Goal: Answer question/provide support: Share knowledge or assist other users

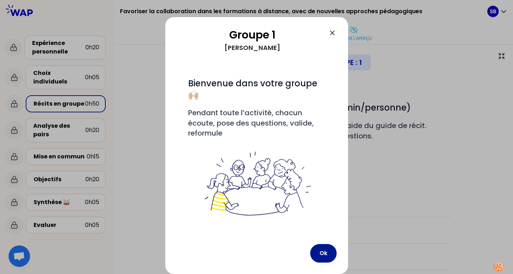
click at [325, 255] on button "Ok" at bounding box center [323, 253] width 26 height 19
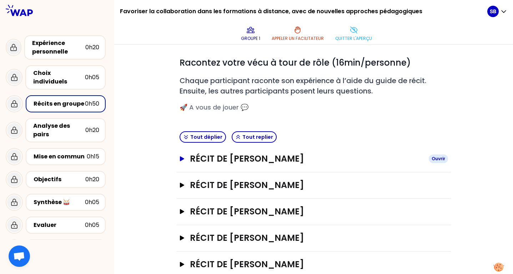
scroll to position [63, 0]
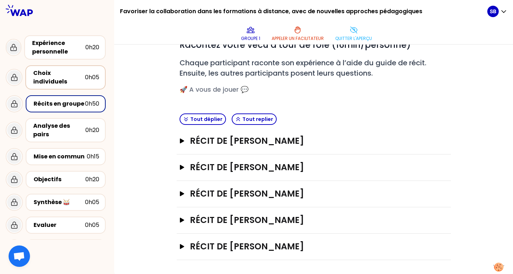
click at [61, 74] on div "Choix individuels" at bounding box center [59, 77] width 52 height 17
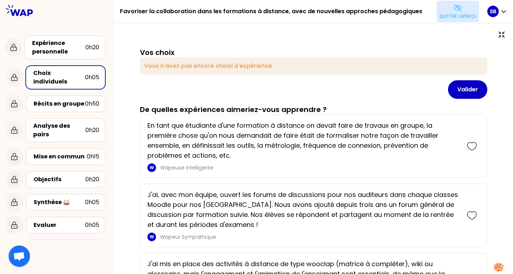
click at [460, 10] on button "Quitter l'aperçu" at bounding box center [458, 11] width 43 height 21
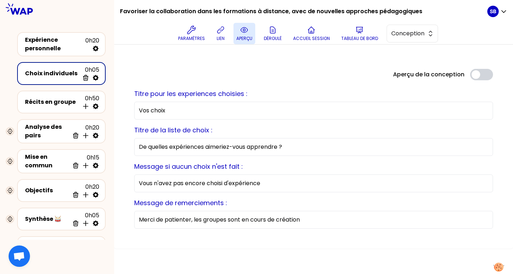
click at [244, 36] on p "aperçu" at bounding box center [245, 39] width 16 height 6
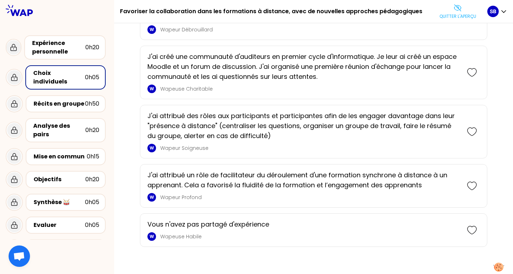
scroll to position [831, 0]
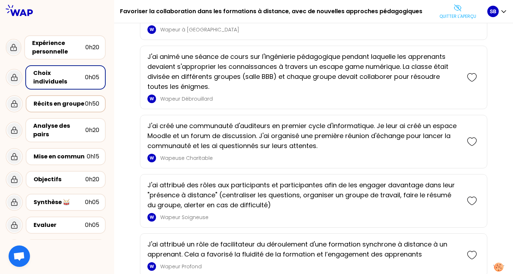
click at [81, 100] on div "Récits en groupe" at bounding box center [59, 104] width 51 height 9
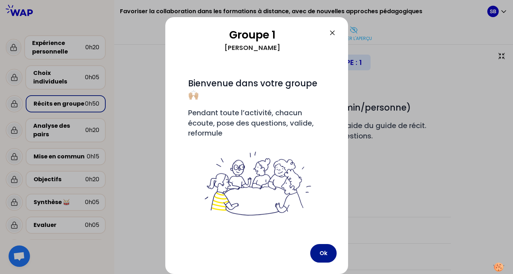
click at [328, 254] on button "Ok" at bounding box center [323, 253] width 26 height 19
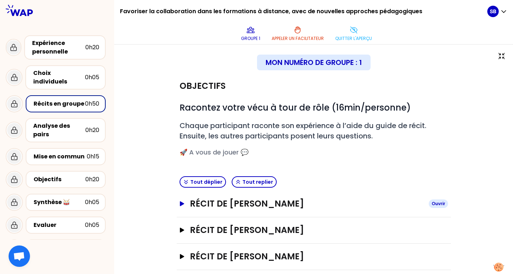
click at [183, 201] on button "Récit de [PERSON_NAME]" at bounding box center [314, 203] width 269 height 11
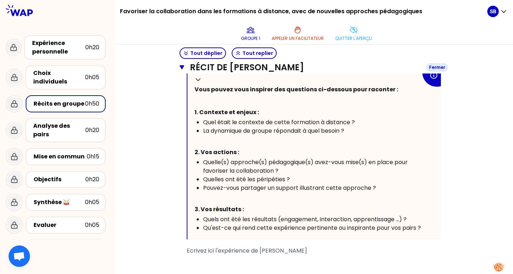
scroll to position [205, 0]
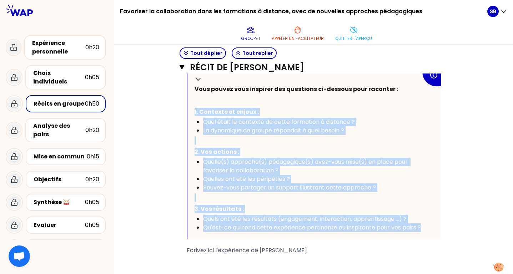
drag, startPoint x: 193, startPoint y: 97, endPoint x: 407, endPoint y: 220, distance: 246.2
click at [407, 220] on div "Replier Vous pouvez vous inspirer des questions ci-dessous pour raconter : ﻿ 1.…" at bounding box center [315, 153] width 254 height 171
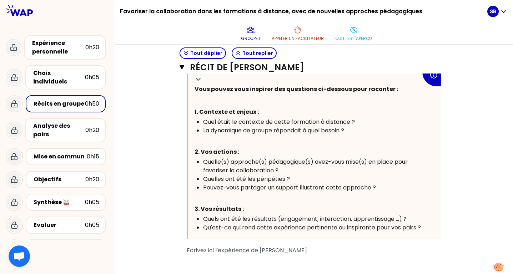
click at [479, 164] on div "Objectifs # Racontez votre vécu à tour de rôle (16min/personne) # Chaque partic…" at bounding box center [314, 151] width 370 height 566
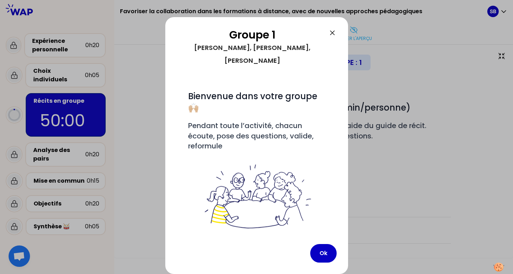
scroll to position [0, 0]
click at [331, 34] on icon at bounding box center [332, 33] width 9 height 9
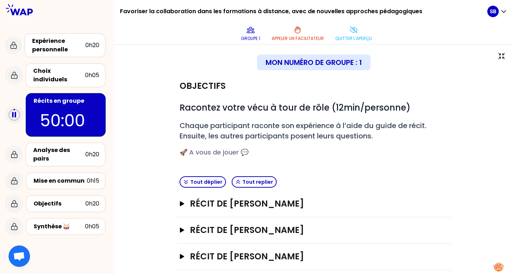
scroll to position [36, 0]
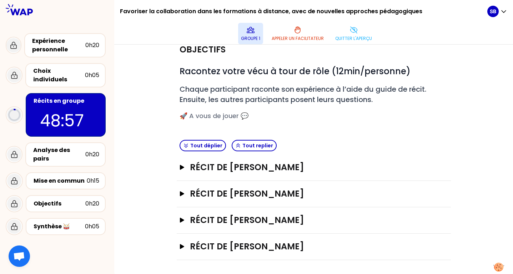
click at [253, 31] on icon at bounding box center [251, 30] width 9 height 9
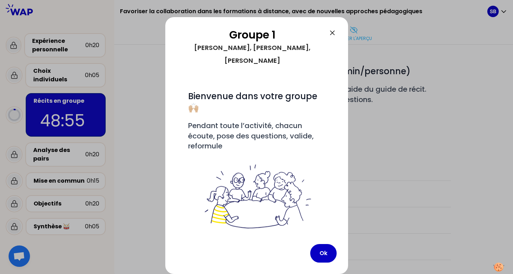
click at [333, 31] on icon at bounding box center [332, 33] width 9 height 9
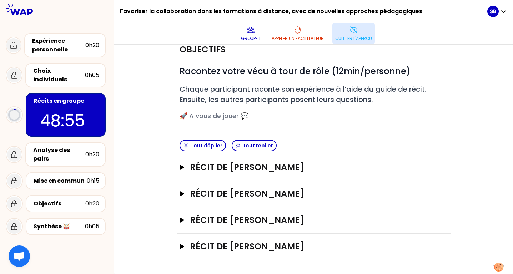
click at [360, 32] on button "Quitter l'aperçu" at bounding box center [354, 33] width 43 height 21
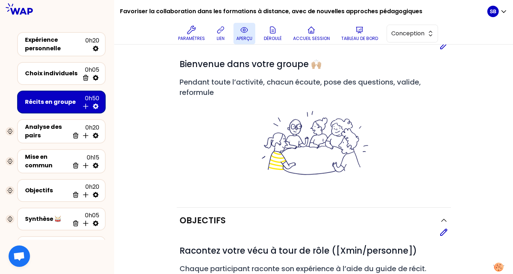
scroll to position [208, 0]
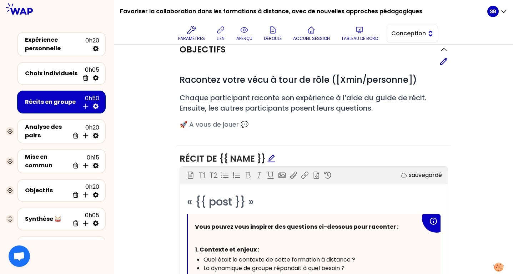
click at [404, 31] on span "Conception" at bounding box center [408, 33] width 32 height 9
click at [414, 63] on span "Facilitation" at bounding box center [417, 63] width 31 height 9
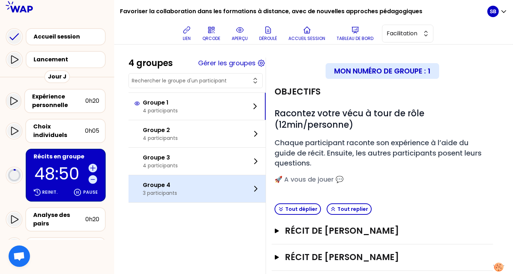
click at [199, 185] on div "Groupe 4 3 participants" at bounding box center [197, 188] width 137 height 27
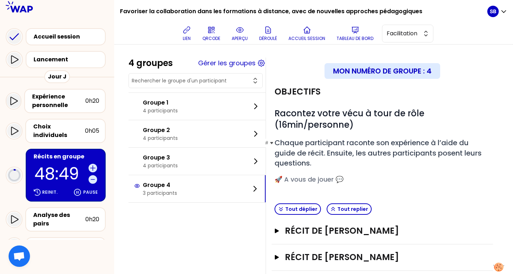
scroll to position [43, 0]
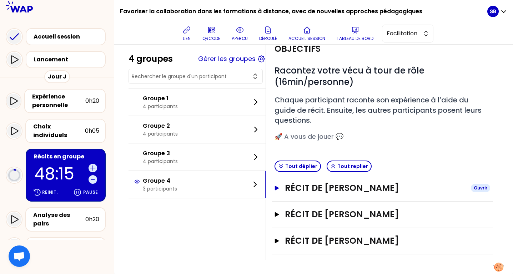
click at [290, 188] on h3 "Récit de [PERSON_NAME]" at bounding box center [375, 188] width 180 height 11
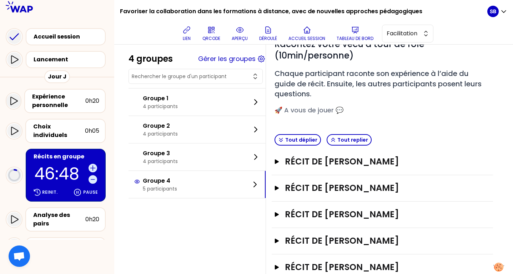
scroll to position [96, 0]
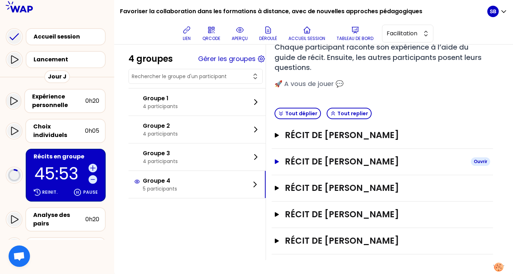
click at [276, 163] on icon "button" at bounding box center [277, 161] width 4 height 5
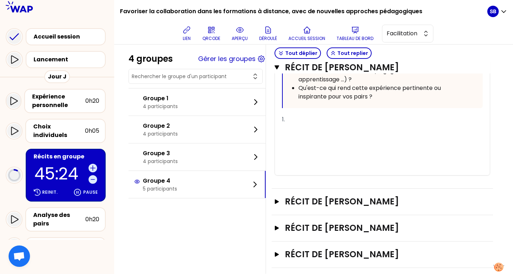
scroll to position [508, 0]
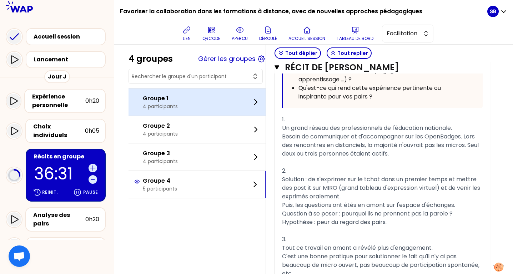
click at [177, 102] on p "Groupe 1" at bounding box center [160, 98] width 35 height 9
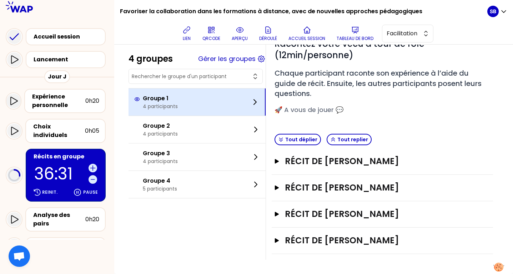
scroll to position [69, 0]
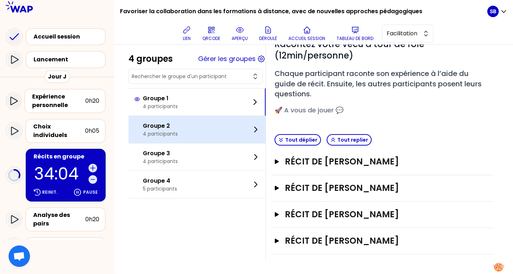
click at [178, 132] on div "Groupe 2 4 participants" at bounding box center [197, 129] width 137 height 27
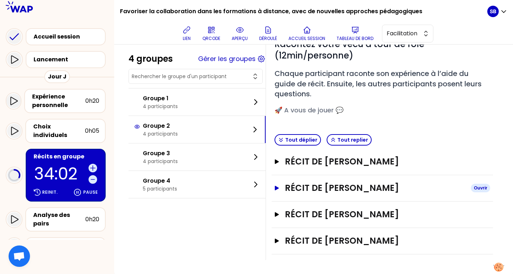
click at [324, 188] on h3 "Récit de [PERSON_NAME]" at bounding box center [375, 188] width 180 height 11
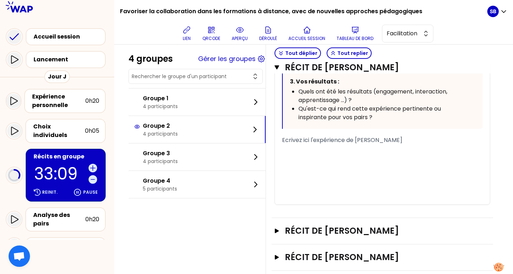
scroll to position [518, 0]
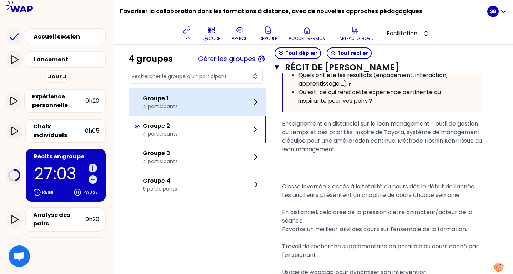
click at [232, 109] on div "Groupe 1 4 participants" at bounding box center [197, 102] width 137 height 27
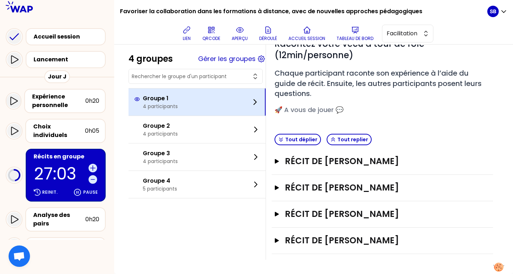
scroll to position [69, 0]
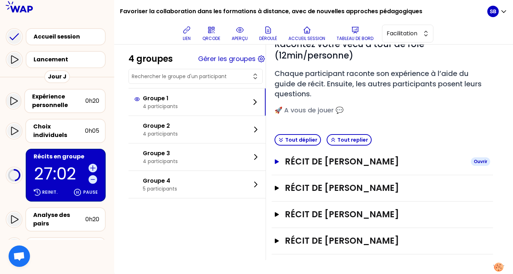
click at [277, 161] on icon "button" at bounding box center [277, 161] width 4 height 5
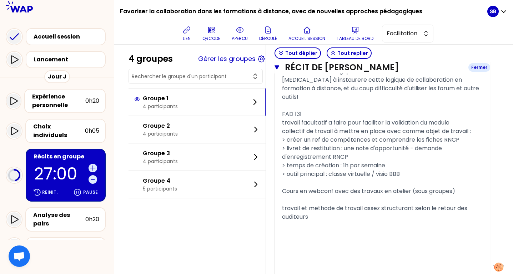
scroll to position [672, 0]
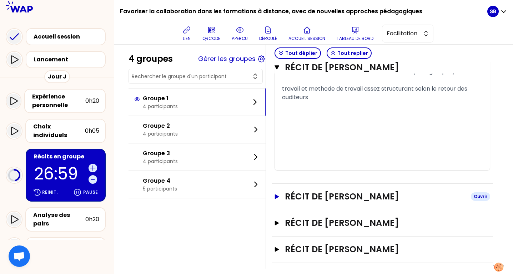
click at [279, 194] on icon "button" at bounding box center [277, 196] width 6 height 5
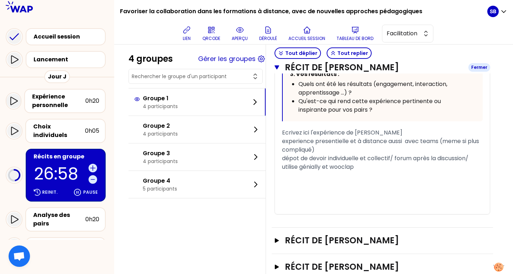
scroll to position [1082, 0]
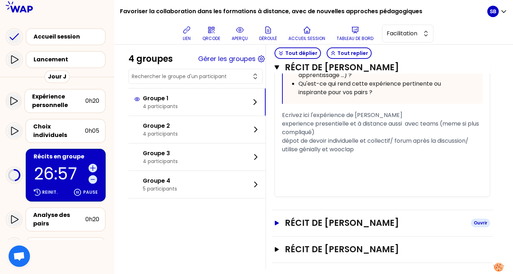
click at [278, 221] on icon "button" at bounding box center [277, 223] width 6 height 5
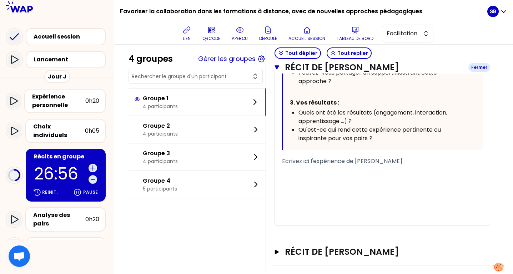
scroll to position [1502, 0]
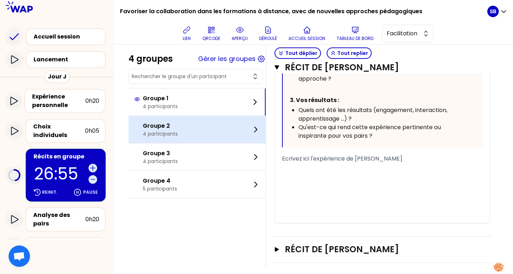
click at [190, 133] on div "Groupe 2 4 participants" at bounding box center [197, 129] width 137 height 27
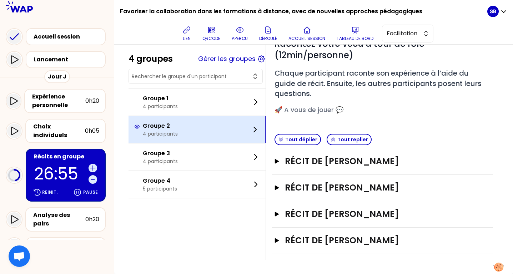
scroll to position [69, 0]
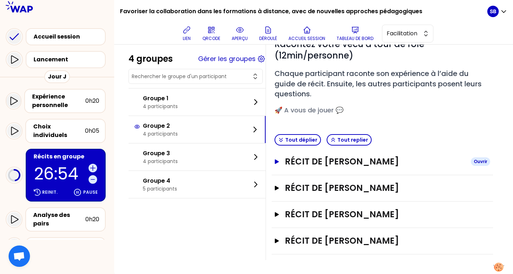
click at [277, 159] on icon "button" at bounding box center [277, 161] width 6 height 5
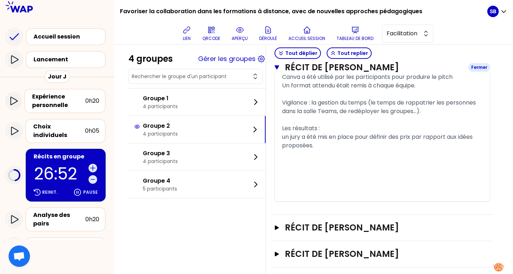
scroll to position [766, 0]
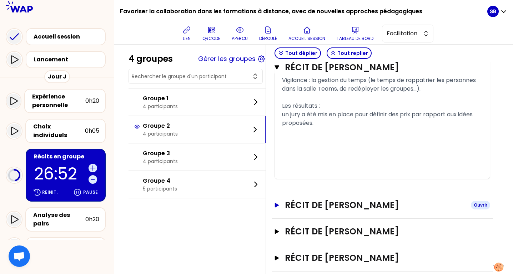
click at [283, 200] on button "Récit de [PERSON_NAME]" at bounding box center [383, 205] width 216 height 11
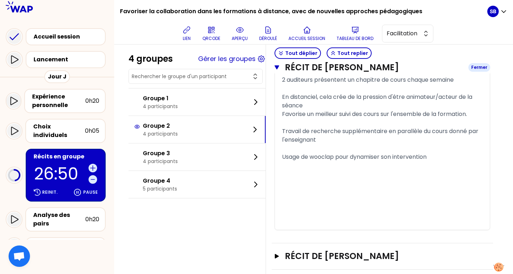
scroll to position [1329, 0]
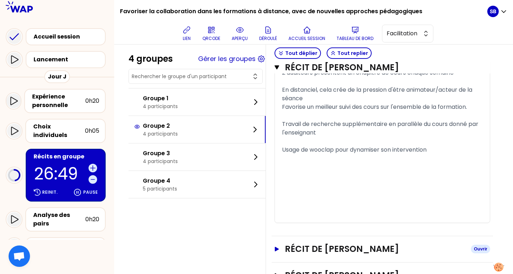
click at [278, 249] on icon "button" at bounding box center [277, 249] width 4 height 5
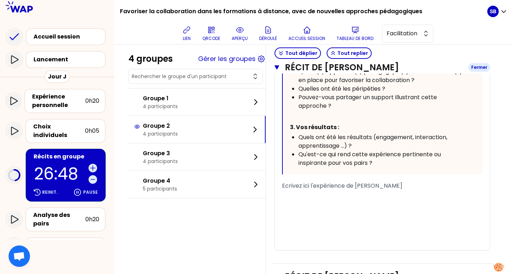
scroll to position [1784, 0]
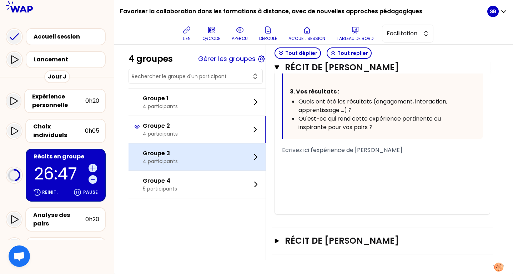
click at [220, 162] on div "Groupe 3 4 participants" at bounding box center [197, 157] width 137 height 27
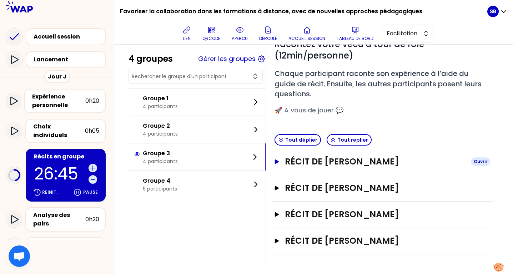
click at [279, 161] on icon "button" at bounding box center [277, 161] width 4 height 5
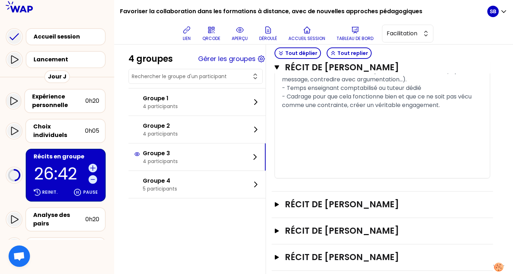
scroll to position [749, 0]
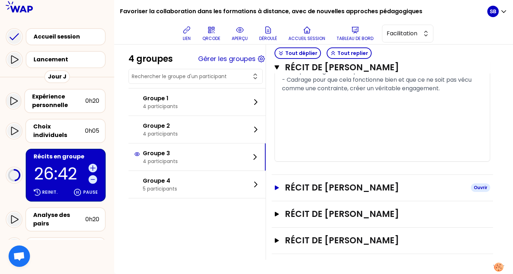
click at [280, 189] on button "Récit de [PERSON_NAME]" at bounding box center [383, 187] width 216 height 11
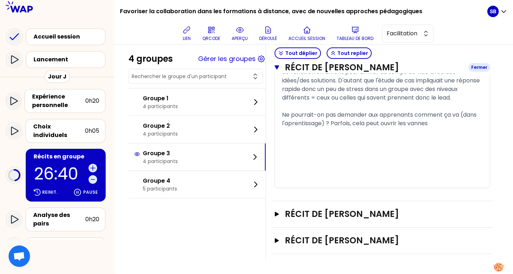
scroll to position [1369, 0]
click at [281, 211] on button "Récit de [PERSON_NAME]" at bounding box center [383, 214] width 216 height 11
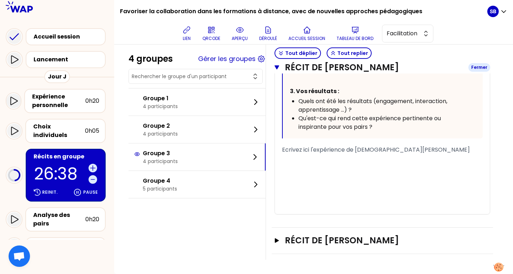
scroll to position [1789, 0]
click at [282, 240] on button "Récit de [PERSON_NAME]" at bounding box center [383, 240] width 216 height 11
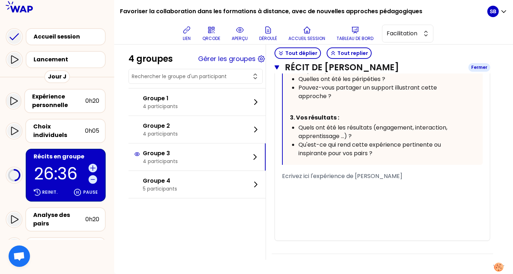
scroll to position [2196, 0]
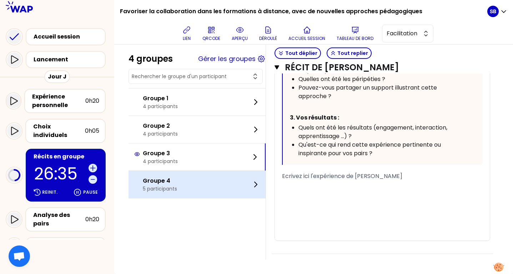
click at [206, 176] on div "Groupe 4 5 participants" at bounding box center [197, 184] width 137 height 27
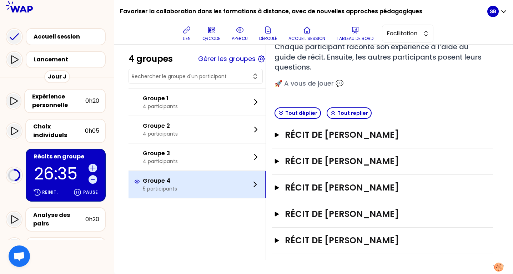
scroll to position [96, 0]
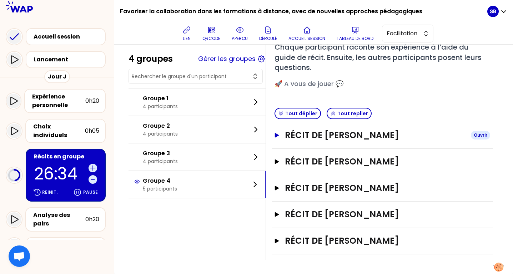
click at [284, 133] on button "Récit de [PERSON_NAME]" at bounding box center [383, 135] width 216 height 11
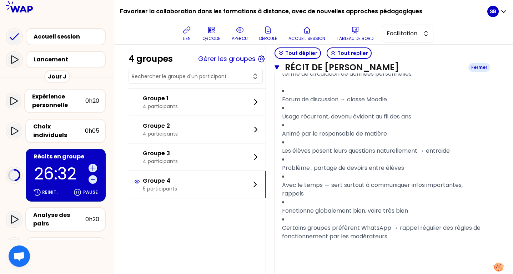
scroll to position [730, 0]
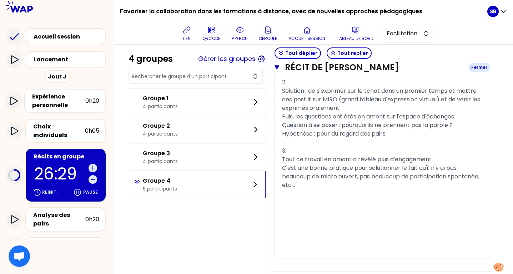
scroll to position [1363, 0]
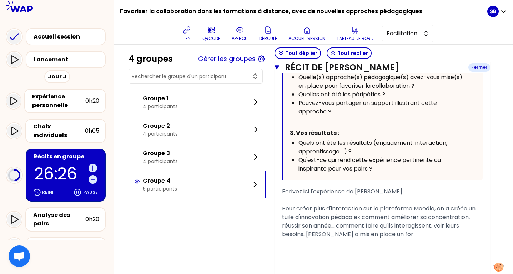
scroll to position [1850, 0]
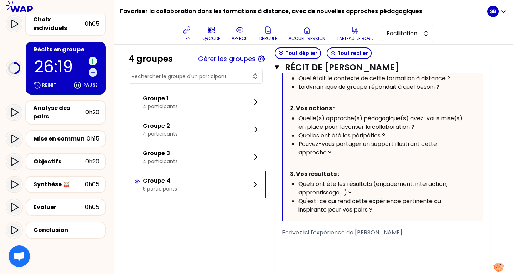
scroll to position [113, 0]
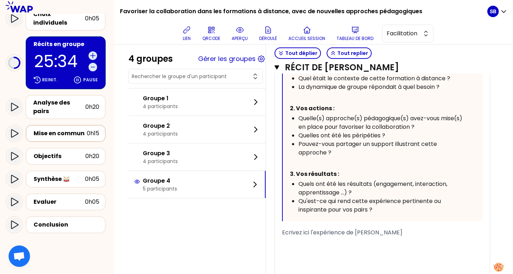
click at [76, 129] on div "Mise en commun" at bounding box center [60, 133] width 53 height 9
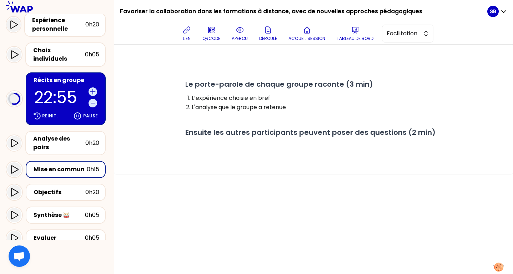
scroll to position [76, 0]
click at [80, 49] on div "Choix individuels" at bounding box center [59, 54] width 52 height 17
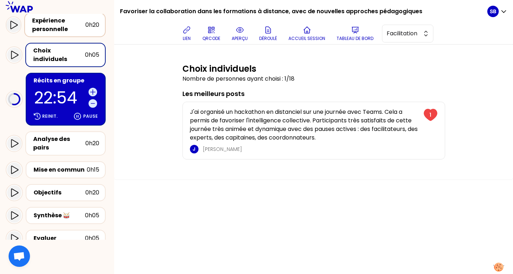
click at [80, 23] on div "Expérience personnelle" at bounding box center [58, 24] width 53 height 17
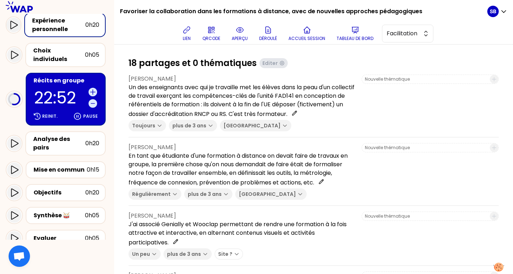
click at [74, 90] on p "22:52" at bounding box center [59, 98] width 51 height 16
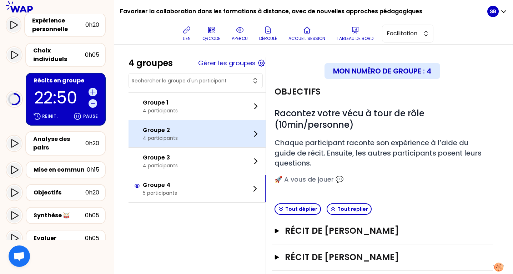
click at [197, 123] on div "Groupe 2 4 participants" at bounding box center [197, 133] width 137 height 27
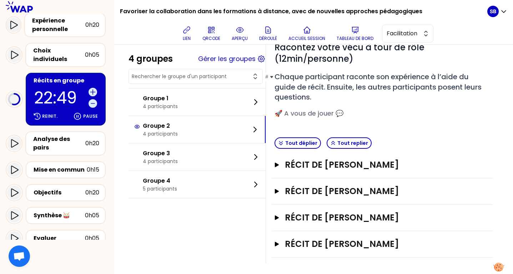
scroll to position [69, 0]
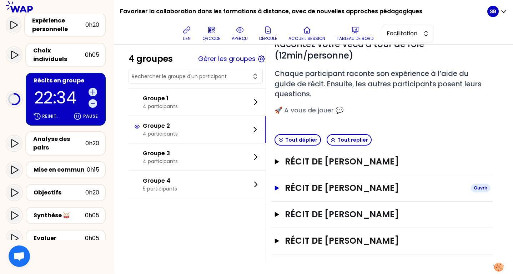
click at [300, 188] on h3 "Récit de [PERSON_NAME]" at bounding box center [375, 188] width 180 height 11
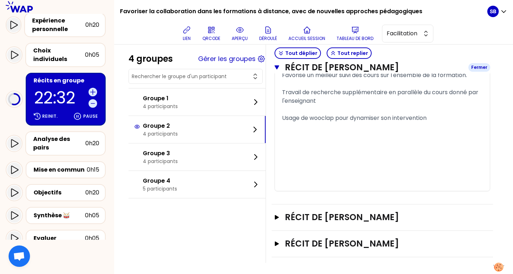
scroll to position [701, 0]
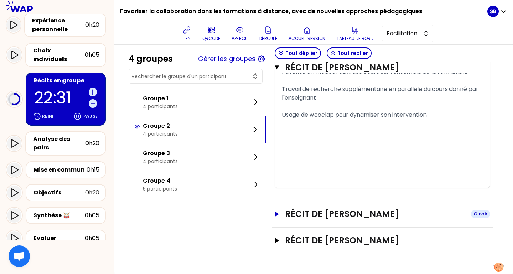
click at [293, 212] on h3 "Récit de [PERSON_NAME]" at bounding box center [375, 214] width 180 height 11
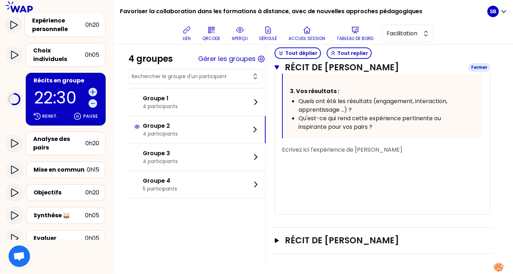
scroll to position [1121, 0]
click at [93, 90] on icon at bounding box center [92, 92] width 5 height 5
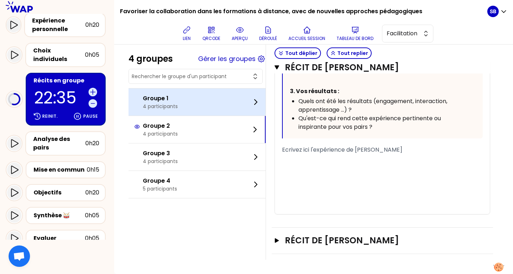
click at [199, 110] on div "Groupe 1 4 participants" at bounding box center [197, 102] width 137 height 27
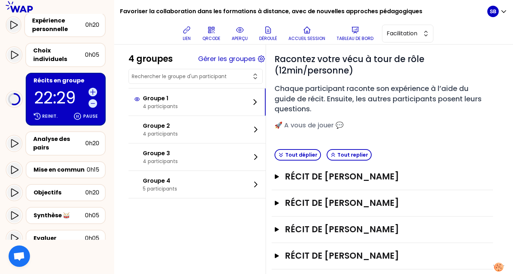
scroll to position [69, 0]
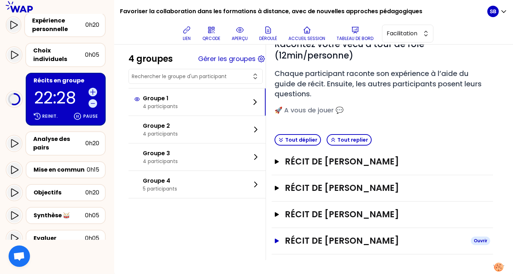
click at [284, 244] on button "Récit de [PERSON_NAME]" at bounding box center [383, 240] width 216 height 11
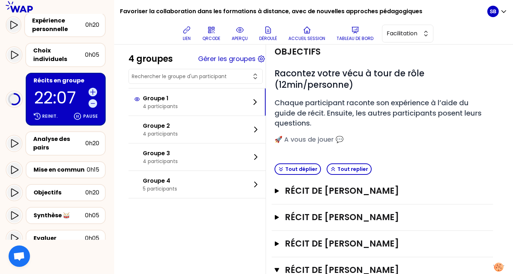
scroll to position [40, 0]
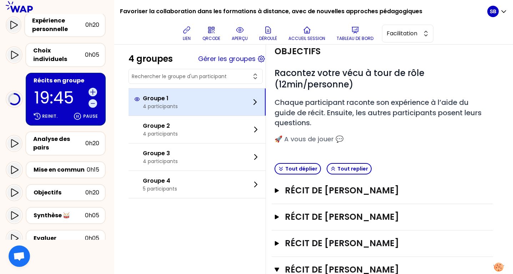
click at [187, 107] on div "Groupe 1 4 participants" at bounding box center [197, 102] width 137 height 27
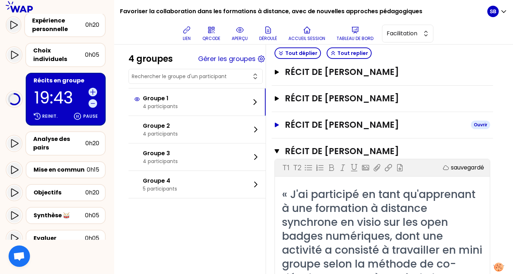
scroll to position [160, 0]
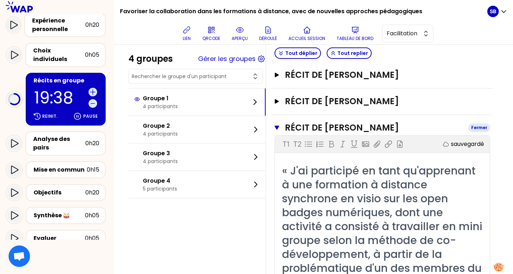
click at [278, 125] on icon "button" at bounding box center [277, 128] width 5 height 6
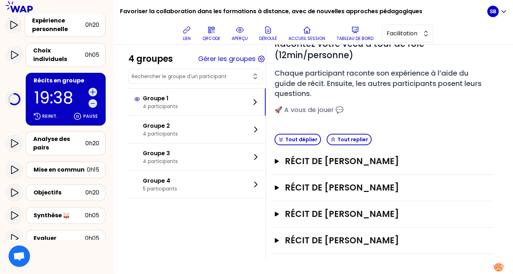
scroll to position [69, 0]
click at [280, 216] on button "Récit de [PERSON_NAME]" at bounding box center [383, 214] width 216 height 11
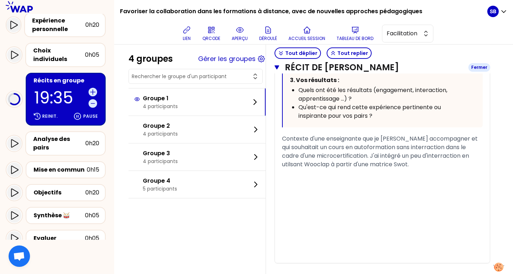
scroll to position [512, 0]
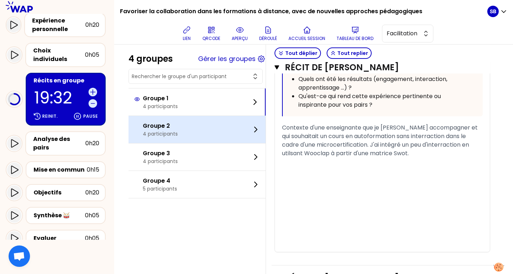
click at [226, 139] on div "Groupe 2 4 participants" at bounding box center [197, 129] width 137 height 27
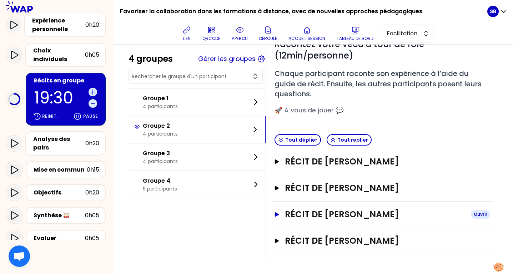
click at [276, 211] on button "Récit de [PERSON_NAME]" at bounding box center [383, 214] width 216 height 11
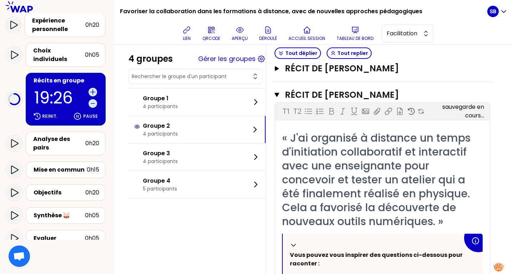
scroll to position [189, 0]
click at [277, 93] on icon "button" at bounding box center [277, 95] width 5 height 4
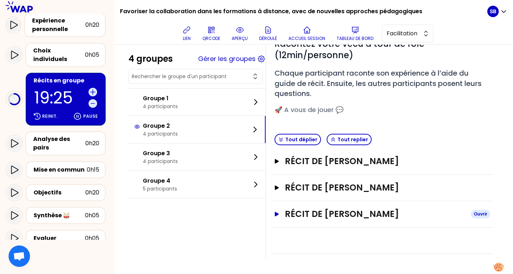
scroll to position [69, 0]
click at [279, 214] on icon "button" at bounding box center [277, 214] width 6 height 5
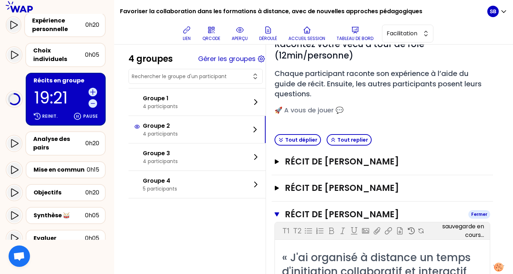
scroll to position [189, 0]
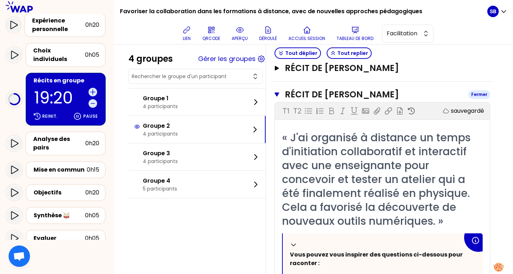
click at [279, 93] on icon "button" at bounding box center [277, 95] width 5 height 6
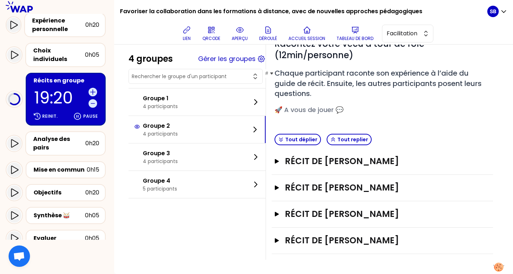
scroll to position [69, 0]
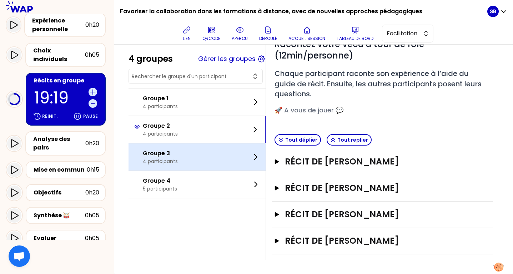
click at [219, 156] on div "Groupe 3 4 participants" at bounding box center [197, 157] width 137 height 27
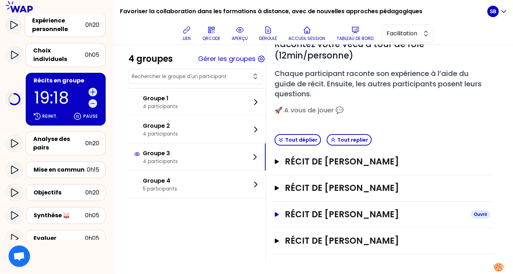
click at [279, 213] on icon "button" at bounding box center [277, 214] width 6 height 5
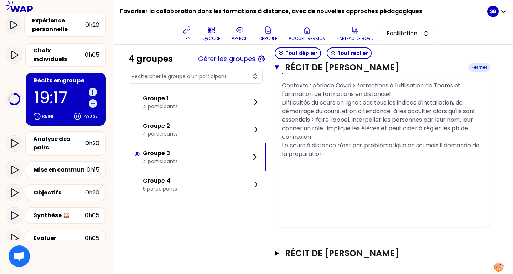
scroll to position [560, 0]
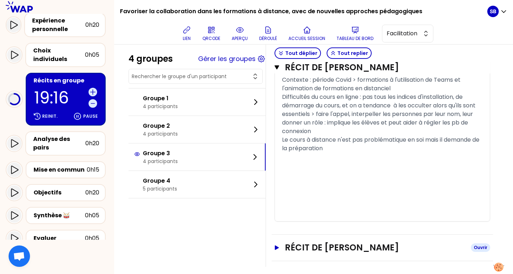
click at [275, 247] on icon "button" at bounding box center [277, 247] width 4 height 5
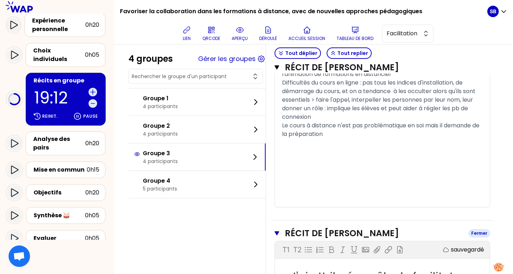
click at [278, 232] on icon "button" at bounding box center [277, 233] width 5 height 4
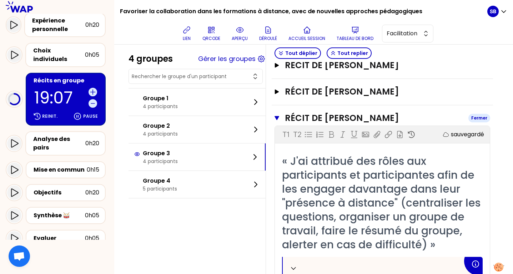
click at [277, 117] on icon "button" at bounding box center [277, 118] width 5 height 4
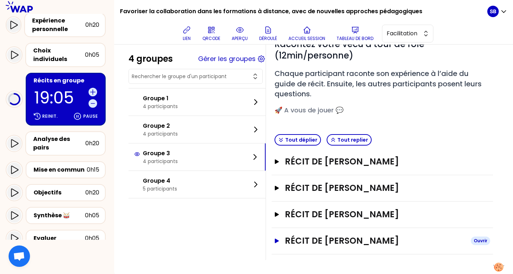
click at [276, 239] on icon "button" at bounding box center [277, 241] width 4 height 5
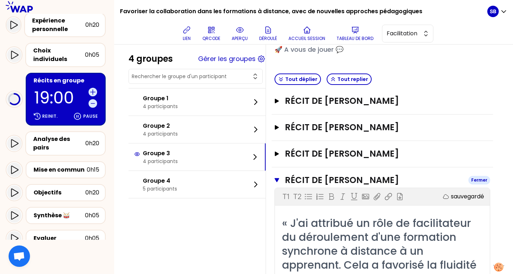
scroll to position [129, 0]
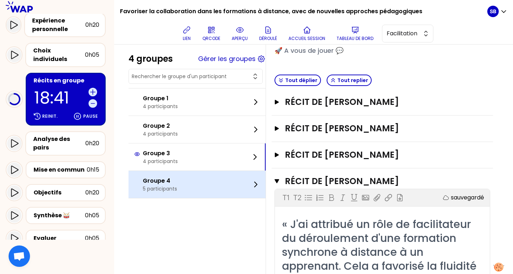
click at [212, 186] on div "Groupe 4 5 participants" at bounding box center [197, 184] width 137 height 27
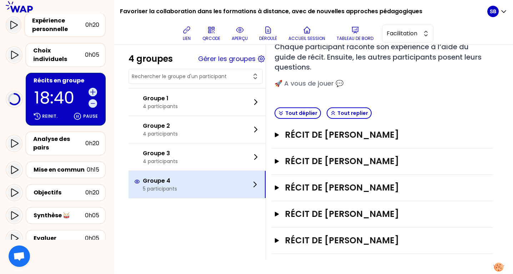
scroll to position [96, 0]
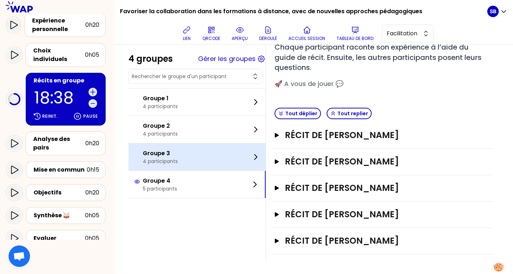
click at [212, 159] on div "Groupe 3 4 participants" at bounding box center [197, 157] width 137 height 27
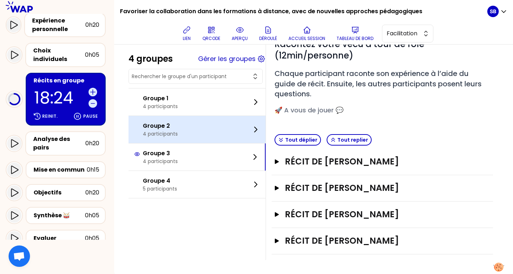
click at [240, 135] on div "Groupe 2 4 participants" at bounding box center [197, 129] width 137 height 27
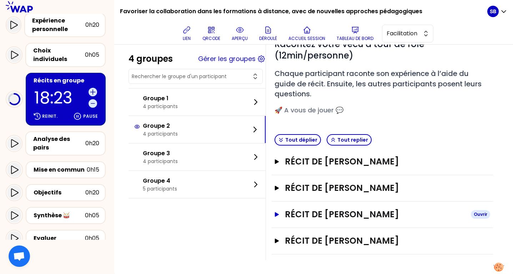
click at [313, 213] on h3 "Récit de [PERSON_NAME]" at bounding box center [375, 214] width 180 height 11
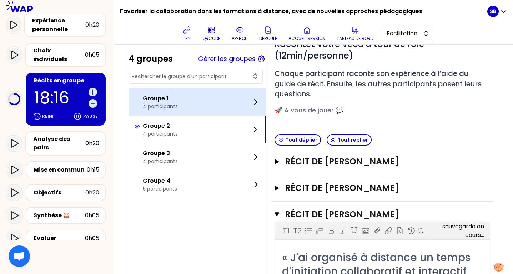
click at [239, 101] on div "Groupe 1 4 participants" at bounding box center [197, 102] width 137 height 27
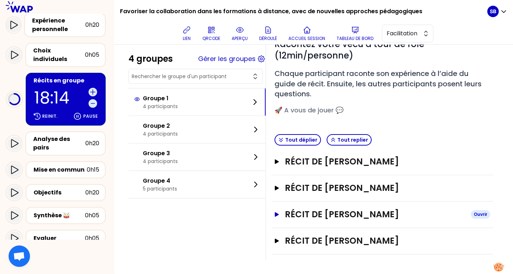
click at [277, 215] on icon "button" at bounding box center [277, 214] width 4 height 5
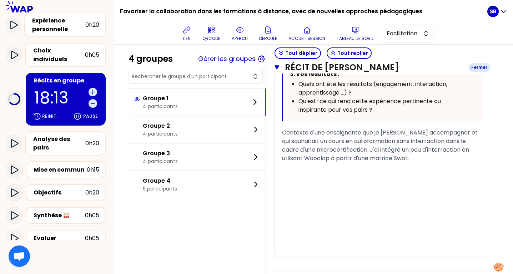
scroll to position [550, 0]
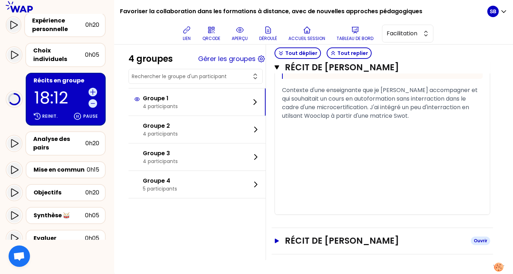
click at [279, 242] on icon "button" at bounding box center [277, 241] width 6 height 5
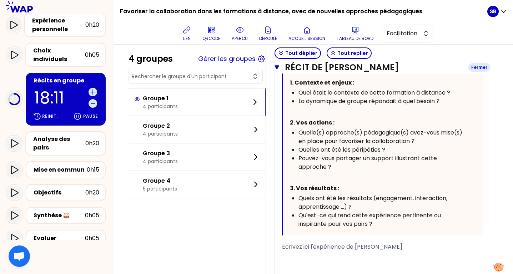
scroll to position [1012, 0]
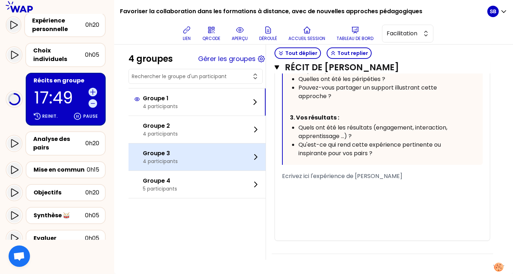
click at [243, 159] on div "Groupe 3 4 participants" at bounding box center [197, 157] width 137 height 27
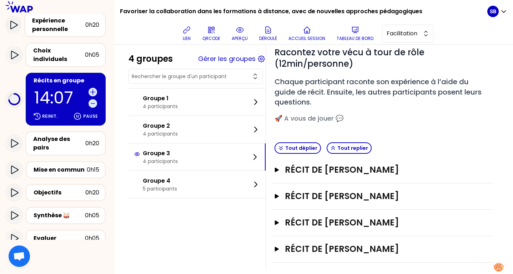
scroll to position [69, 0]
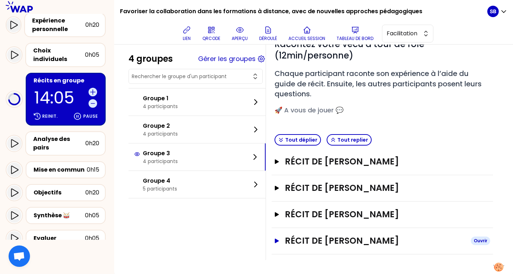
click at [279, 239] on icon "button" at bounding box center [277, 241] width 6 height 5
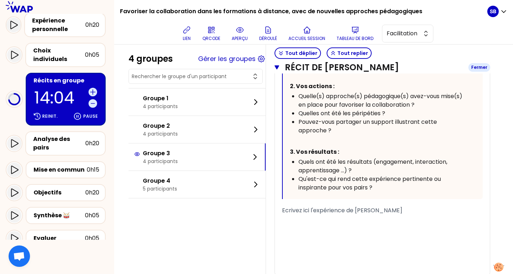
scroll to position [476, 0]
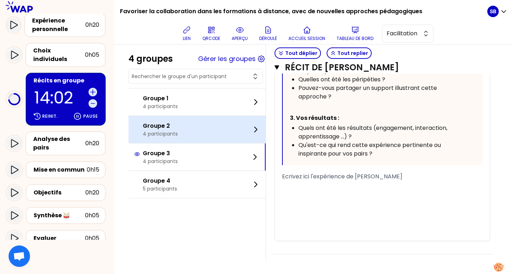
click at [229, 135] on div "Groupe 2 4 participants" at bounding box center [197, 129] width 137 height 27
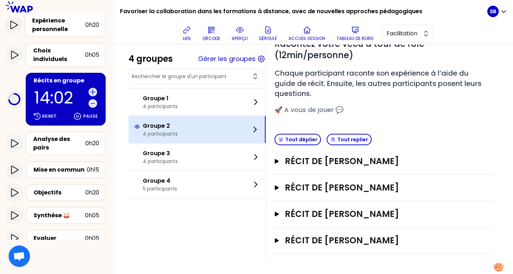
scroll to position [69, 0]
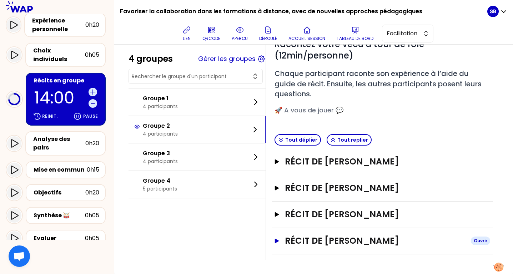
click at [278, 241] on icon "button" at bounding box center [277, 241] width 4 height 5
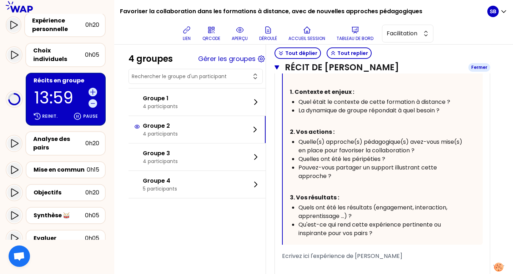
scroll to position [518, 0]
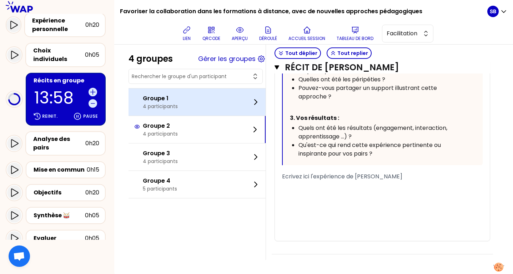
click at [226, 110] on div "Groupe 1 4 participants" at bounding box center [197, 102] width 137 height 27
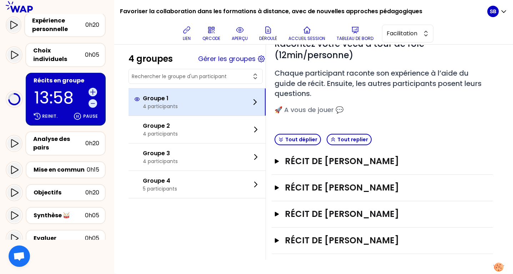
scroll to position [69, 0]
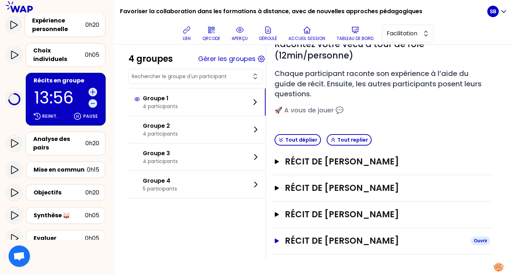
click at [278, 238] on button "Récit de [PERSON_NAME]" at bounding box center [383, 240] width 216 height 11
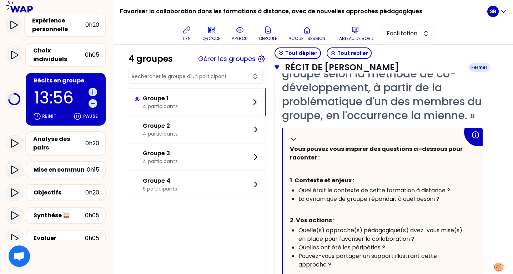
scroll to position [532, 0]
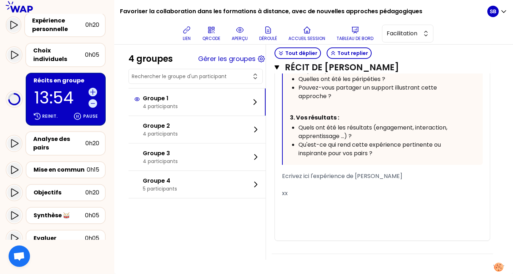
click at [289, 196] on div "xx" at bounding box center [382, 193] width 201 height 9
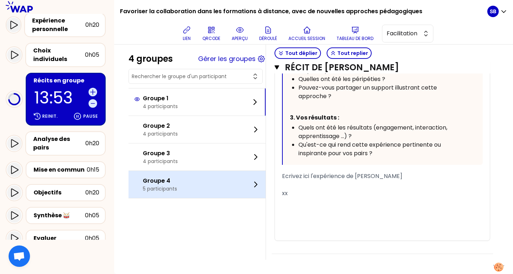
click at [223, 184] on div "Groupe 4 5 participants" at bounding box center [197, 184] width 137 height 27
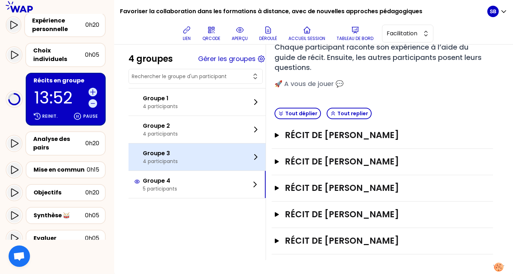
click at [223, 156] on div "Groupe 3 4 participants" at bounding box center [197, 157] width 137 height 27
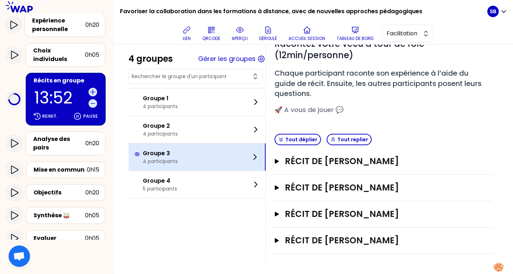
scroll to position [69, 0]
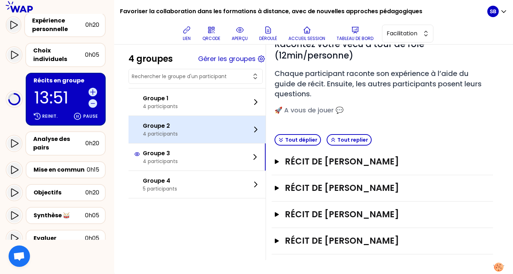
click at [221, 138] on div "Groupe 2 4 participants" at bounding box center [197, 129] width 137 height 27
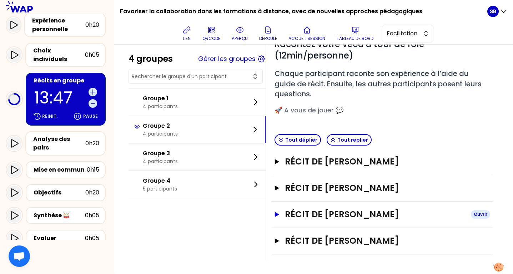
click at [277, 219] on button "Récit de [PERSON_NAME]" at bounding box center [383, 214] width 216 height 11
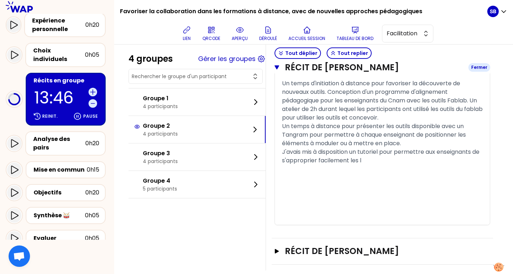
scroll to position [566, 0]
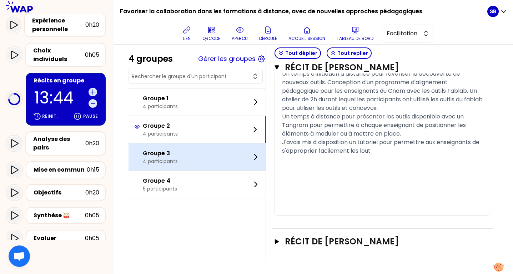
click at [202, 164] on div "Groupe 3 4 participants" at bounding box center [197, 157] width 137 height 27
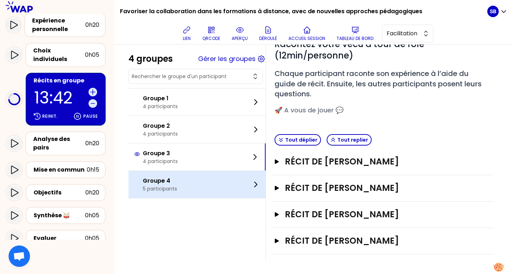
click at [222, 181] on div "Groupe 4 5 participants" at bounding box center [197, 184] width 137 height 27
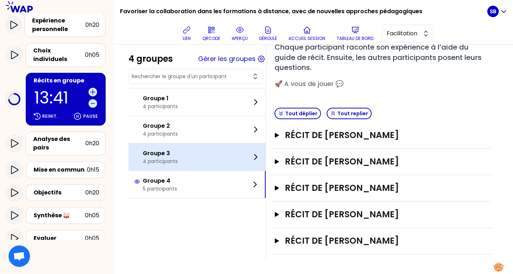
click at [237, 164] on div "Groupe 3 4 participants" at bounding box center [197, 157] width 137 height 27
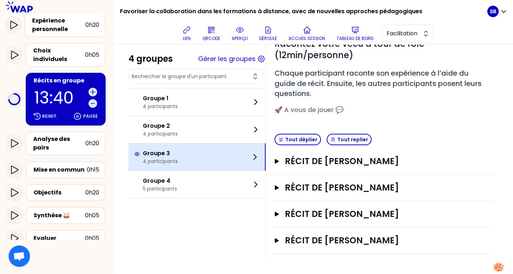
scroll to position [69, 0]
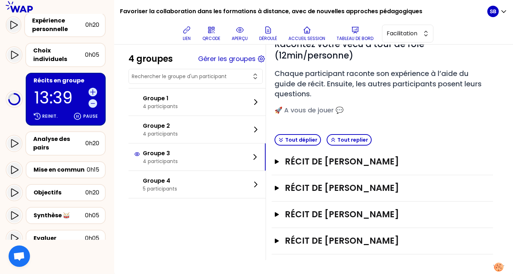
click at [273, 243] on div "Récit de [PERSON_NAME]" at bounding box center [382, 241] width 221 height 26
click at [275, 242] on icon "button" at bounding box center [277, 241] width 4 height 5
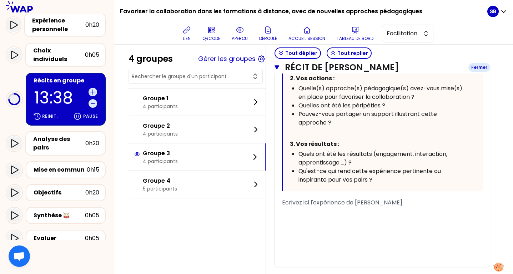
scroll to position [476, 0]
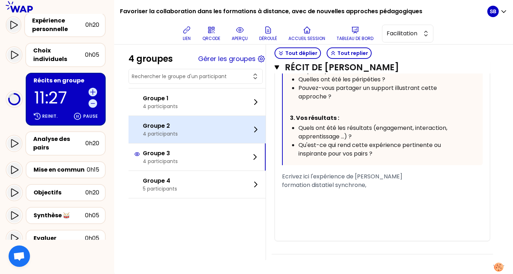
click at [239, 141] on div "Groupe 2 4 participants" at bounding box center [197, 129] width 137 height 27
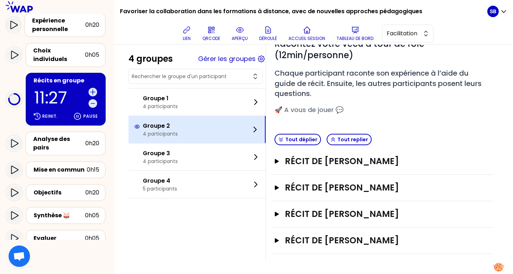
scroll to position [69, 0]
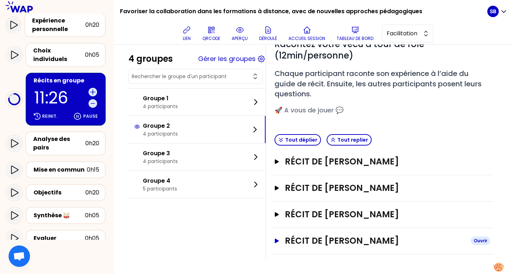
click at [279, 241] on icon "button" at bounding box center [277, 241] width 6 height 5
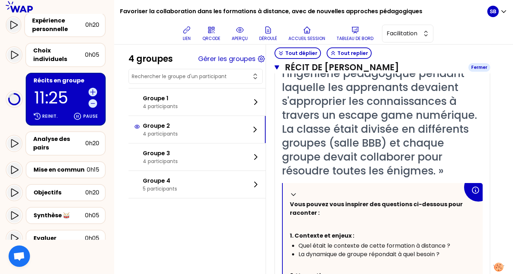
scroll to position [518, 0]
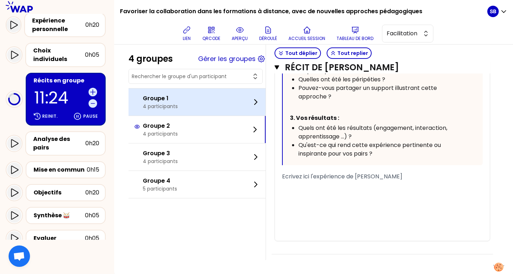
click at [214, 100] on div "Groupe 1 4 participants" at bounding box center [197, 102] width 137 height 27
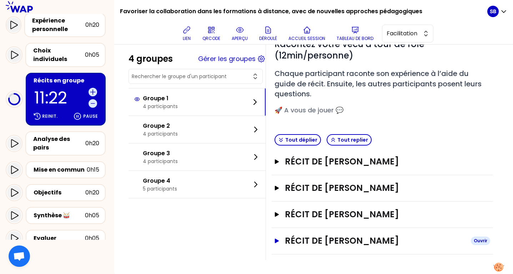
click at [275, 239] on icon "button" at bounding box center [277, 241] width 4 height 5
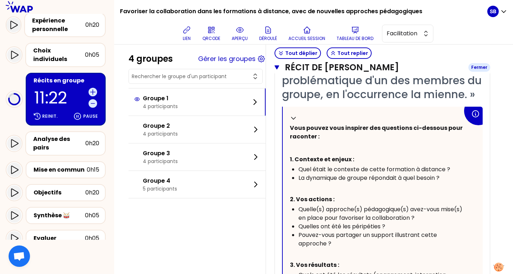
scroll to position [532, 0]
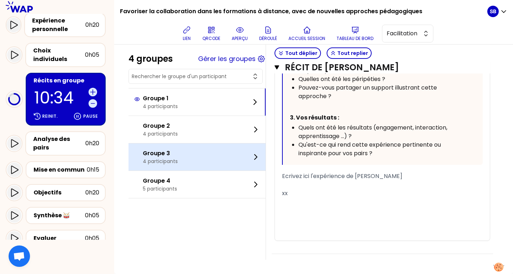
click at [247, 151] on div "Groupe 3 4 participants" at bounding box center [197, 157] width 137 height 27
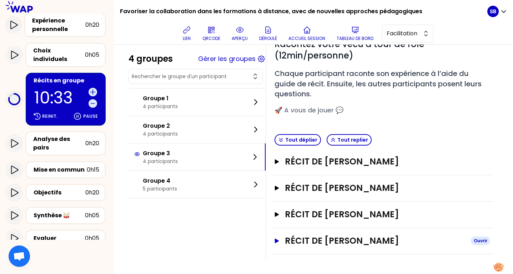
click at [299, 237] on h3 "Récit de [PERSON_NAME]" at bounding box center [375, 240] width 180 height 11
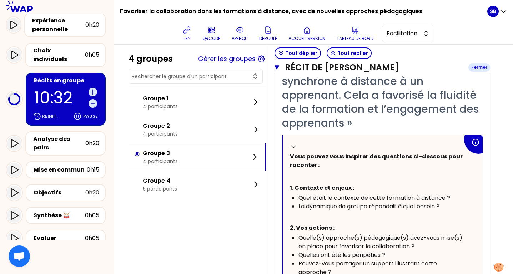
scroll to position [484, 0]
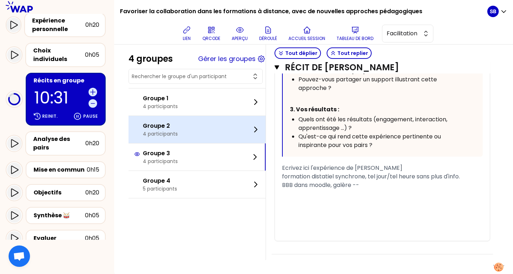
click at [217, 136] on div "Groupe 2 4 participants" at bounding box center [197, 129] width 137 height 27
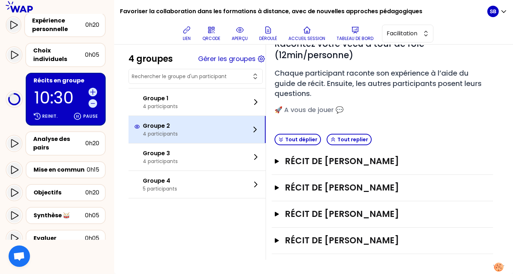
scroll to position [69, 0]
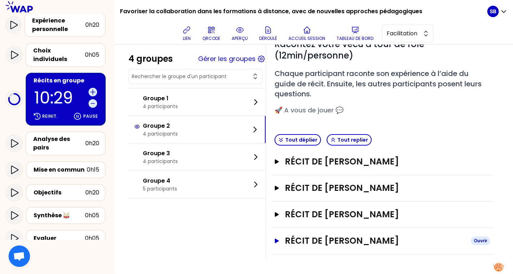
click at [328, 238] on h3 "Récit de [PERSON_NAME]" at bounding box center [375, 240] width 180 height 11
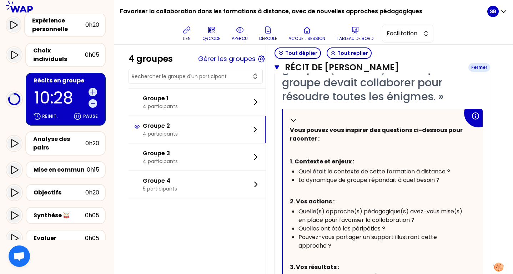
scroll to position [518, 0]
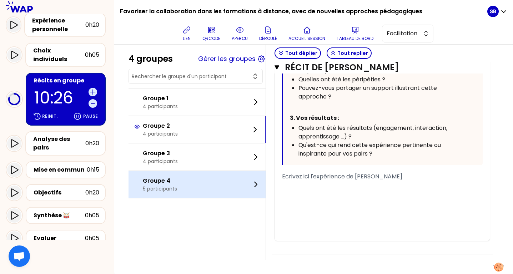
click at [238, 192] on div "Groupe 4 5 participants" at bounding box center [197, 184] width 137 height 27
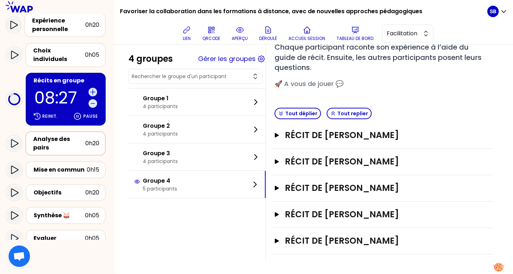
click at [63, 142] on div "Analyse des pairs" at bounding box center [59, 143] width 52 height 17
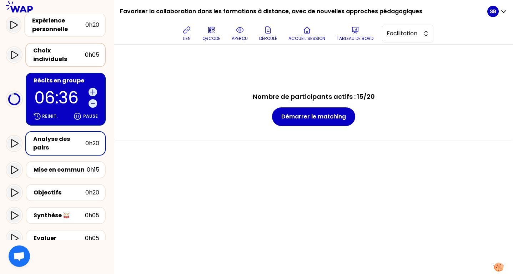
click at [77, 52] on div "Choix individuels" at bounding box center [59, 54] width 52 height 17
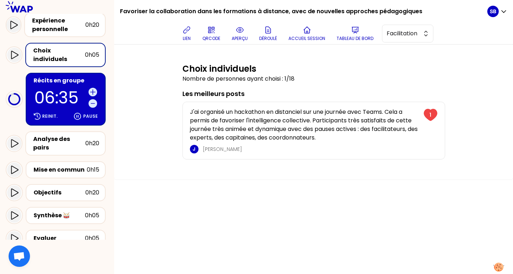
click at [68, 78] on div "Récits en groupe" at bounding box center [67, 80] width 66 height 9
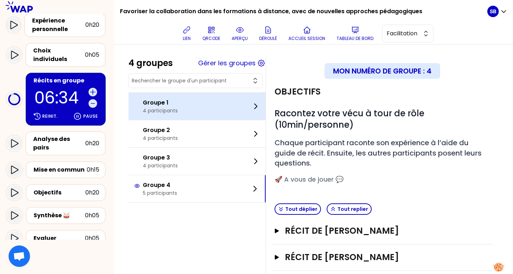
click at [218, 98] on div "Groupe 1 4 participants" at bounding box center [197, 106] width 137 height 27
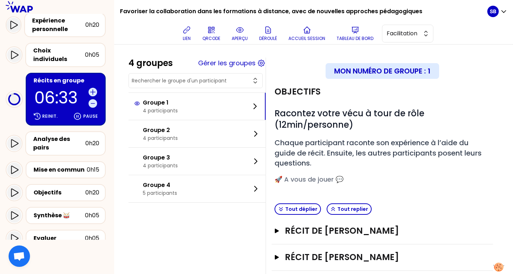
scroll to position [69, 0]
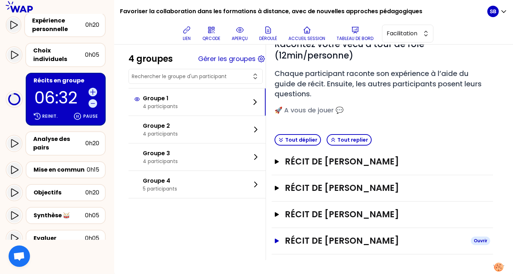
click at [281, 240] on button "Récit de [PERSON_NAME]" at bounding box center [383, 240] width 216 height 11
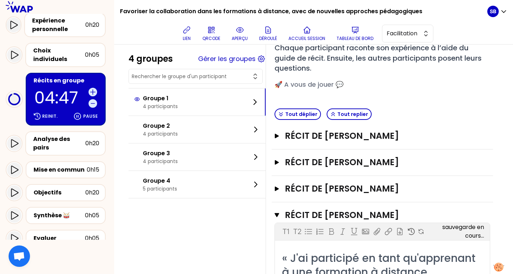
scroll to position [0, 0]
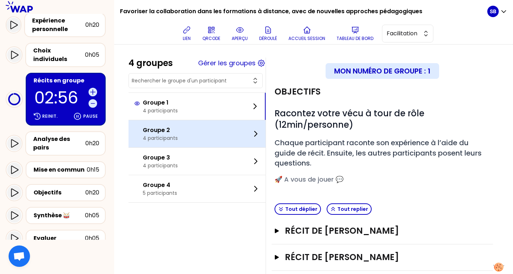
click at [223, 138] on div "Groupe 2 4 participants" at bounding box center [197, 133] width 137 height 27
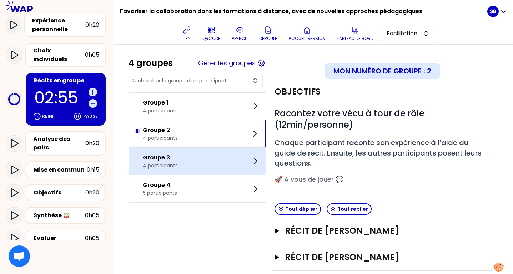
click at [228, 158] on div "Groupe 3 4 participants" at bounding box center [197, 161] width 137 height 27
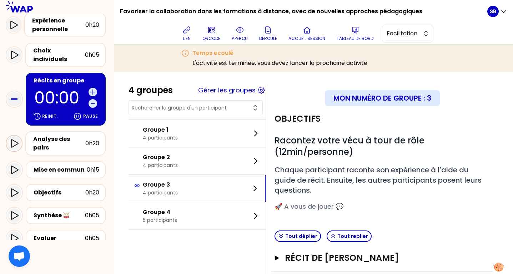
click at [13, 139] on icon at bounding box center [14, 143] width 9 height 9
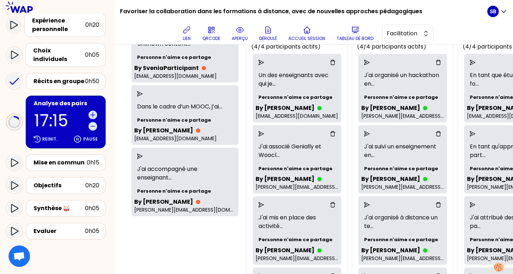
scroll to position [84, 0]
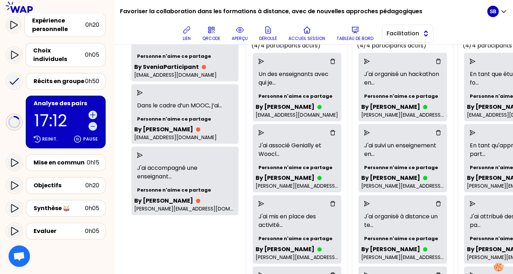
click at [414, 33] on span "Facilitation" at bounding box center [403, 33] width 32 height 9
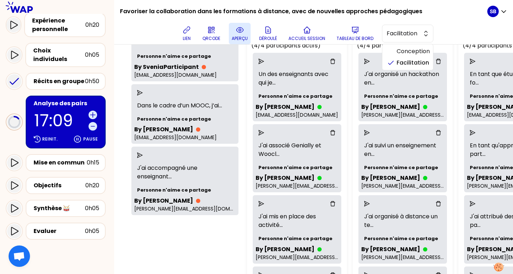
click at [244, 34] on button "aperçu" at bounding box center [240, 33] width 22 height 21
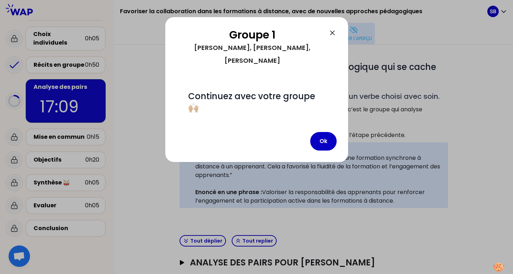
scroll to position [99, 0]
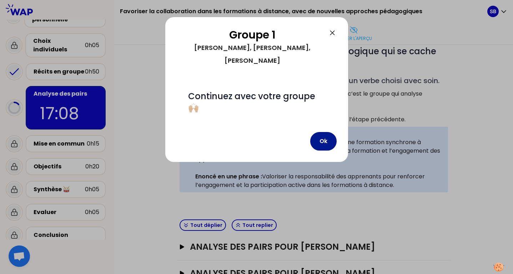
click at [313, 132] on button "Ok" at bounding box center [323, 141] width 26 height 19
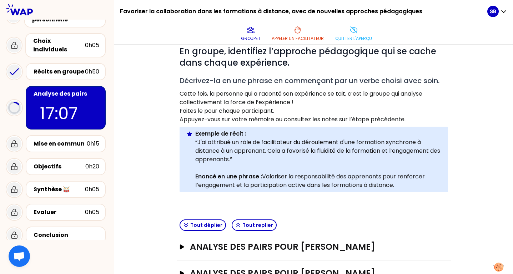
scroll to position [179, 0]
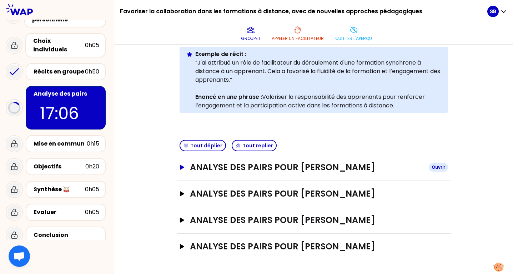
click at [183, 166] on icon "button" at bounding box center [182, 167] width 4 height 5
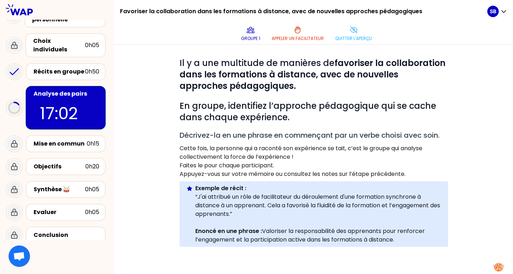
scroll to position [0, 0]
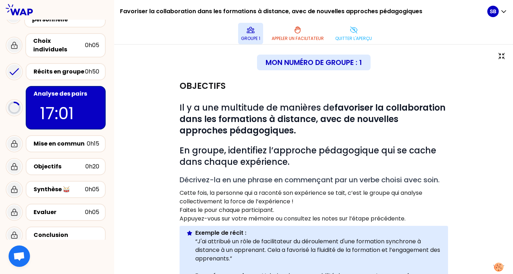
click at [250, 36] on p "Groupe 1" at bounding box center [250, 39] width 19 height 6
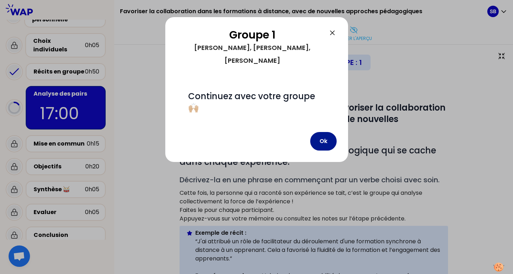
click at [321, 132] on button "Ok" at bounding box center [323, 141] width 26 height 19
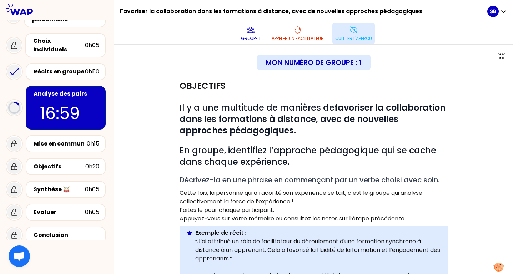
type textarea "Engager les apprenants dans la production d'un"
click at [356, 33] on icon at bounding box center [353, 30] width 7 height 6
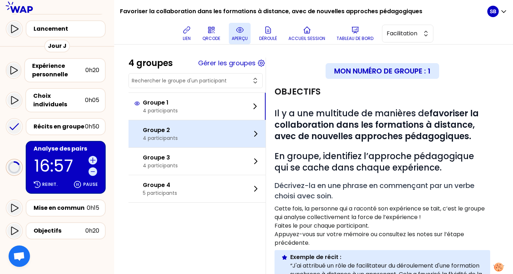
click at [239, 129] on div "Groupe 2 4 participants" at bounding box center [197, 133] width 137 height 27
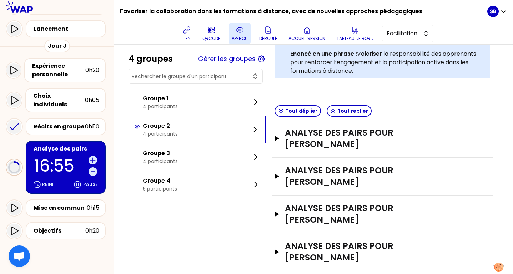
scroll to position [249, 0]
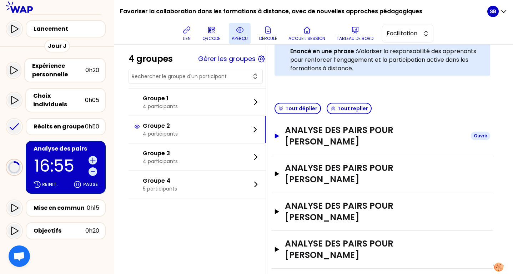
click at [295, 135] on h3 "Analyse des pairs pour [PERSON_NAME]" at bounding box center [375, 136] width 180 height 23
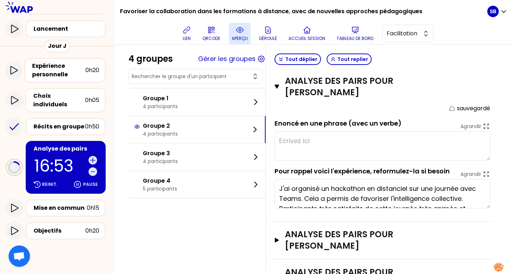
scroll to position [368, 0]
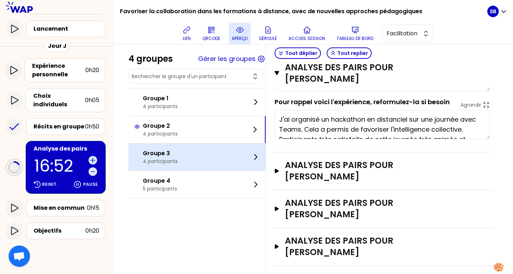
click at [232, 162] on div "Groupe 3 4 participants" at bounding box center [197, 157] width 137 height 27
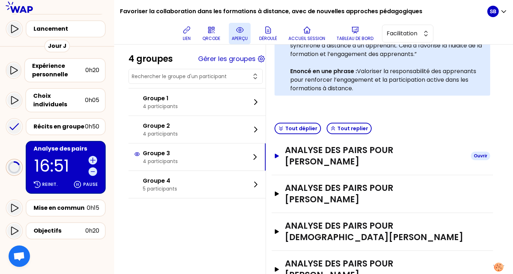
click at [289, 152] on h3 "Analyse des pairs pour [PERSON_NAME]" at bounding box center [375, 156] width 180 height 23
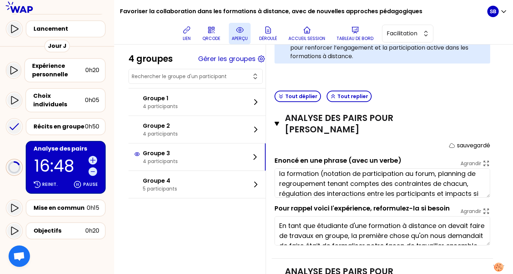
scroll to position [30, 0]
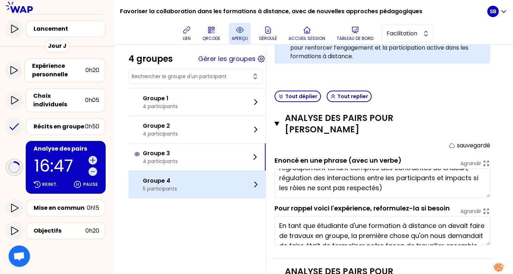
click at [230, 180] on div "Groupe 4 5 participants" at bounding box center [197, 184] width 137 height 27
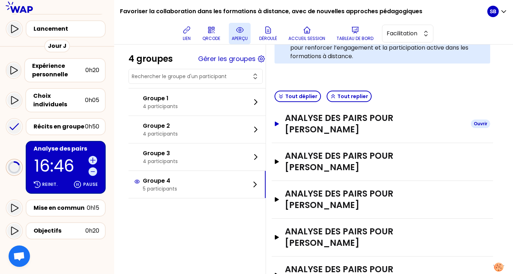
click at [316, 114] on h3 "Analyse des pairs pour [PERSON_NAME]" at bounding box center [375, 124] width 180 height 23
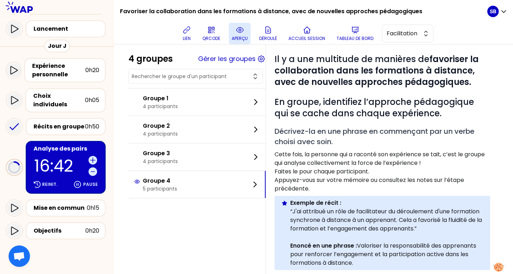
scroll to position [0, 0]
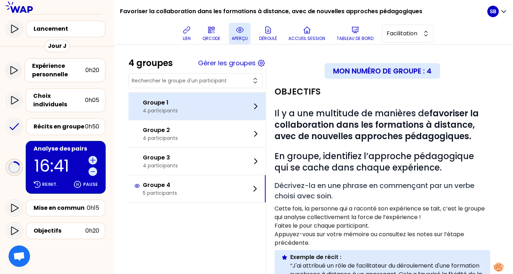
click at [227, 110] on div "Groupe 1 4 participants" at bounding box center [197, 106] width 137 height 27
click at [228, 96] on div "Groupe 1 4 participants" at bounding box center [197, 106] width 137 height 27
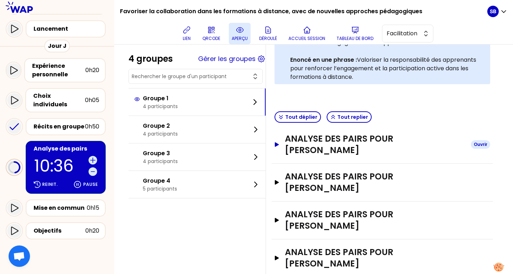
click at [324, 148] on h3 "Analyse des pairs pour [PERSON_NAME]" at bounding box center [375, 144] width 180 height 23
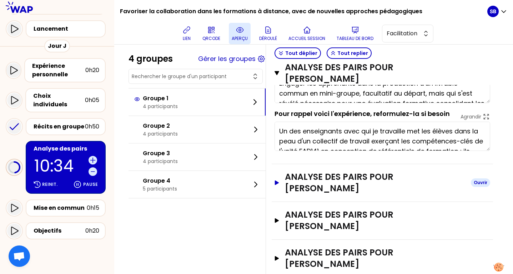
click at [327, 176] on h3 "Analyse des pairs pour [PERSON_NAME]" at bounding box center [375, 182] width 180 height 23
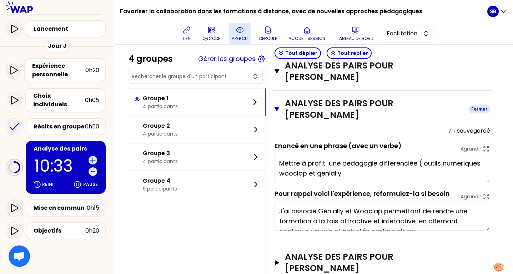
scroll to position [472, 0]
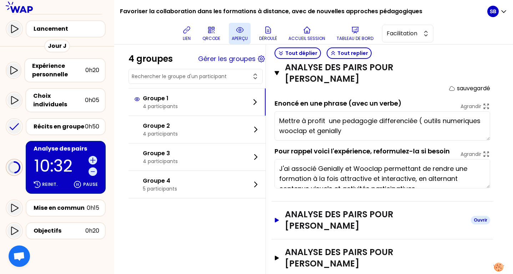
click at [324, 209] on h3 "Analyse des pairs pour [PERSON_NAME]" at bounding box center [375, 220] width 180 height 23
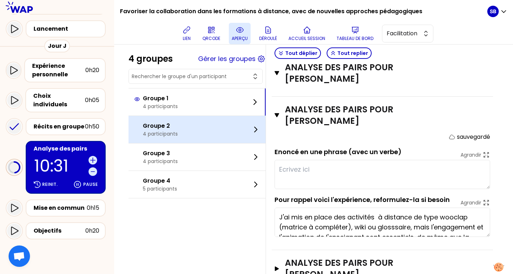
click at [223, 128] on div "Groupe 2 4 participants" at bounding box center [197, 129] width 137 height 27
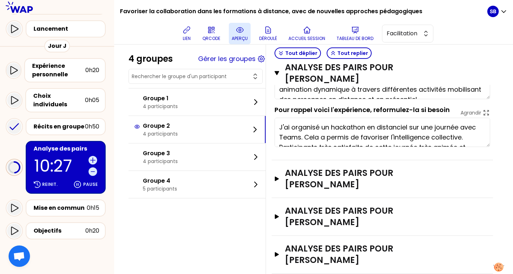
scroll to position [368, 0]
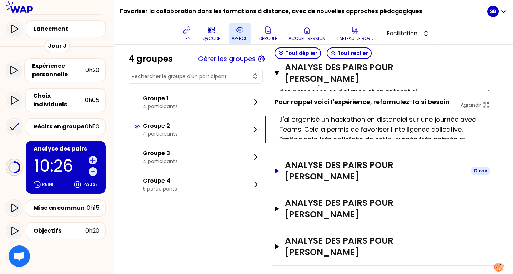
click at [368, 164] on h3 "Analyse des pairs pour [PERSON_NAME]" at bounding box center [375, 171] width 180 height 23
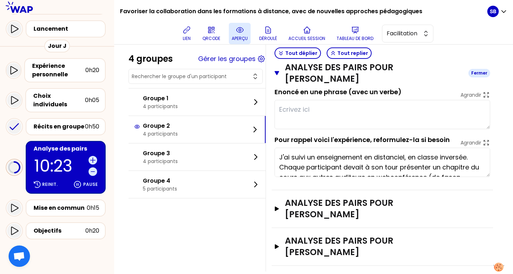
scroll to position [30, 0]
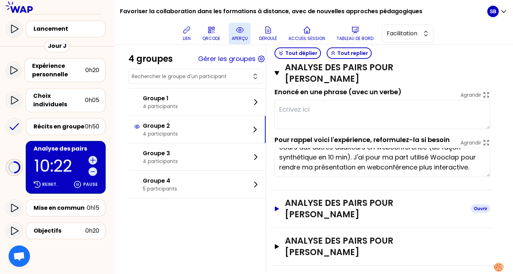
click at [362, 201] on h3 "Analyse des pairs pour [PERSON_NAME]" at bounding box center [375, 209] width 180 height 23
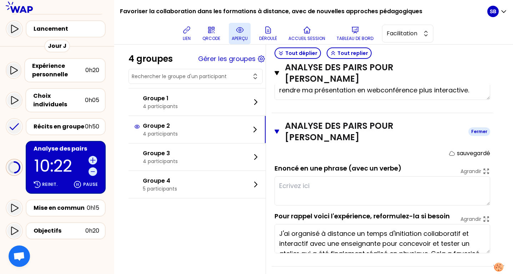
scroll to position [599, 0]
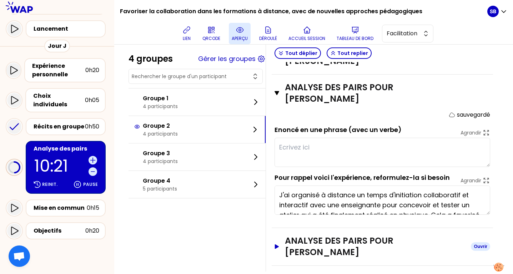
click at [363, 235] on h3 "Analyse des pairs pour [PERSON_NAME]" at bounding box center [375, 246] width 180 height 23
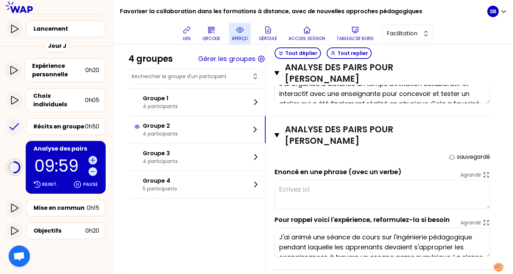
scroll to position [715, 0]
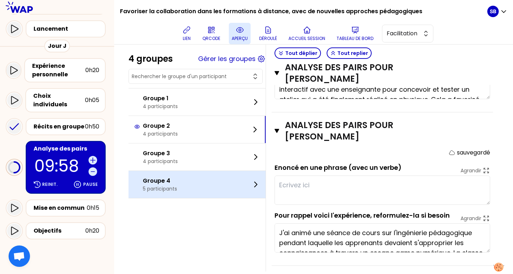
click at [237, 180] on div "Groupe 4 5 participants" at bounding box center [197, 184] width 137 height 27
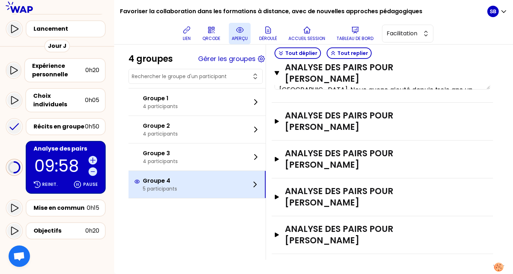
scroll to position [394, 0]
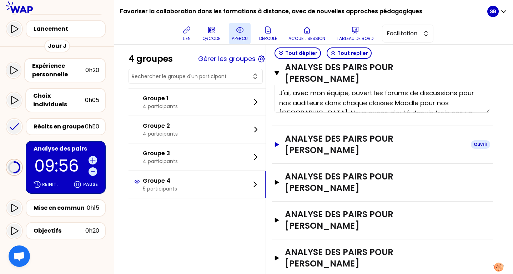
click at [319, 133] on h3 "Analyse des pairs pour [PERSON_NAME]" at bounding box center [375, 144] width 180 height 23
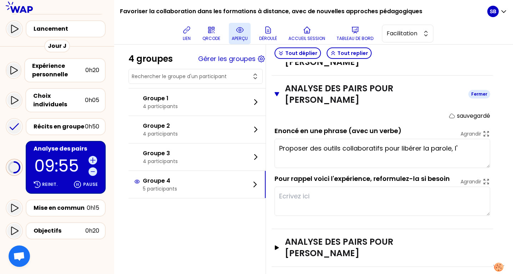
scroll to position [446, 0]
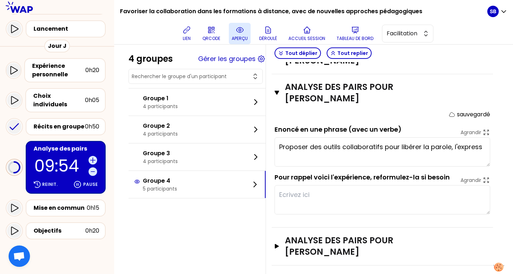
click at [324, 235] on div "Analyse des pairs pour [PERSON_NAME]" at bounding box center [382, 247] width 221 height 38
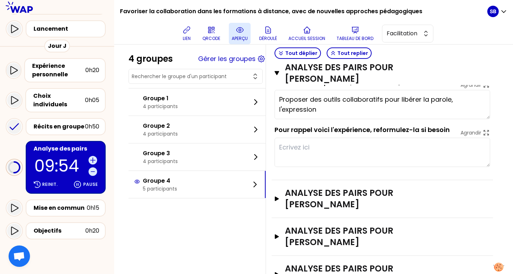
scroll to position [494, 0]
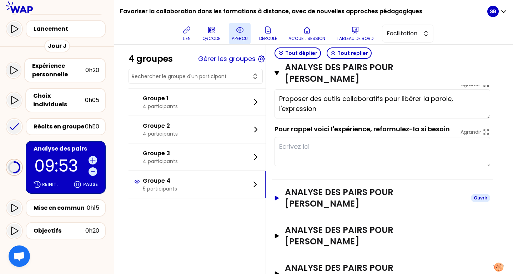
click at [323, 187] on h3 "Analyse des pairs pour [PERSON_NAME]" at bounding box center [375, 198] width 180 height 23
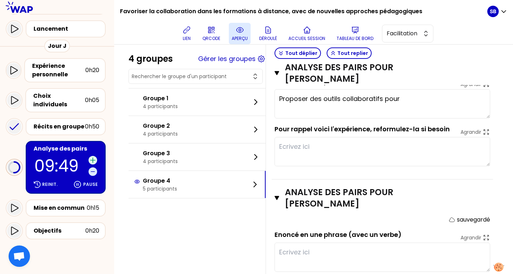
click at [92, 157] on icon at bounding box center [92, 160] width 7 height 7
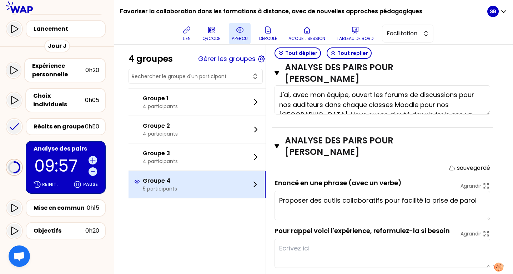
scroll to position [377, 0]
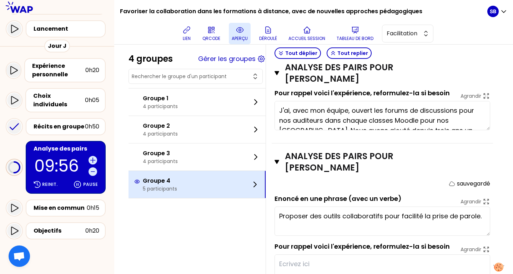
type textarea "Proposer des outils collaboratifs pour facilité la prise de parole."
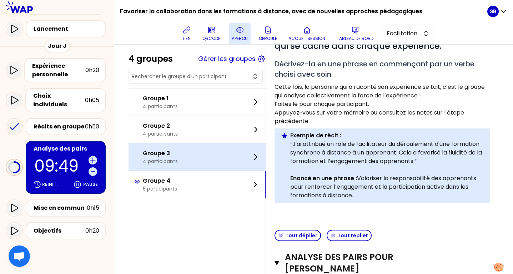
scroll to position [0, 0]
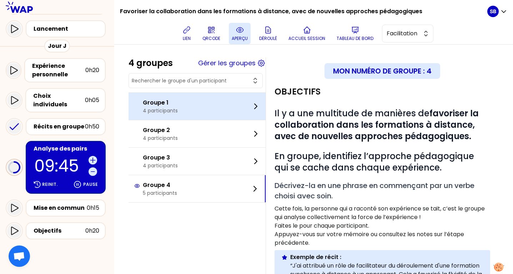
click at [223, 113] on div "Groupe 1 4 participants" at bounding box center [197, 106] width 137 height 27
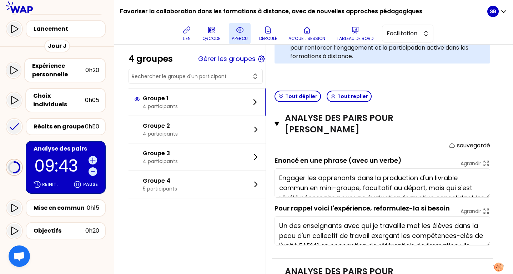
scroll to position [265, 0]
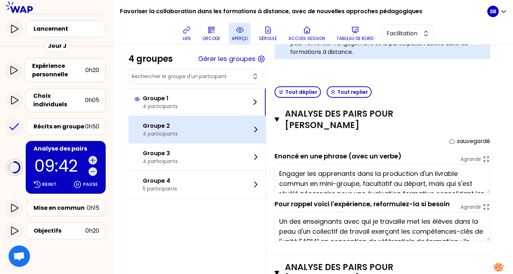
click at [205, 129] on div "Groupe 2 4 participants" at bounding box center [197, 129] width 137 height 27
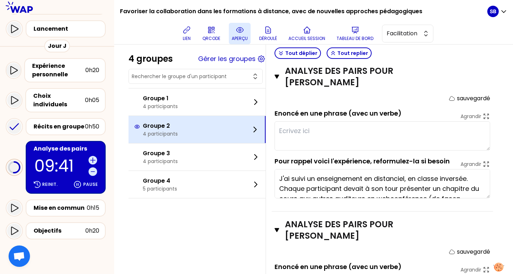
scroll to position [464, 0]
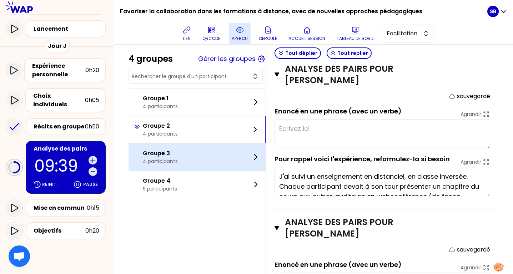
click at [207, 156] on div "Groupe 3 4 participants" at bounding box center [197, 157] width 137 height 27
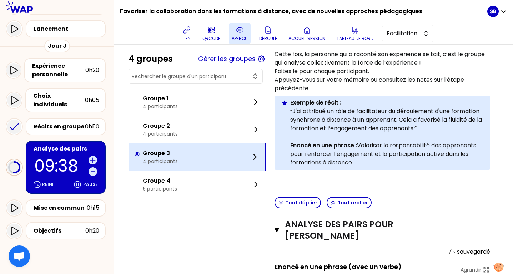
scroll to position [0, 0]
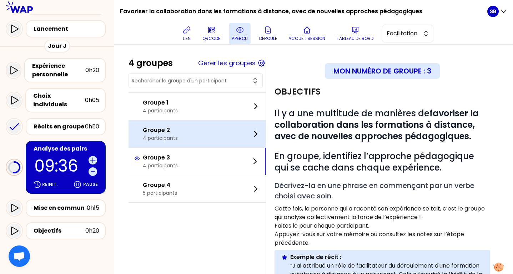
click at [213, 140] on div "Groupe 2 4 participants" at bounding box center [197, 133] width 137 height 27
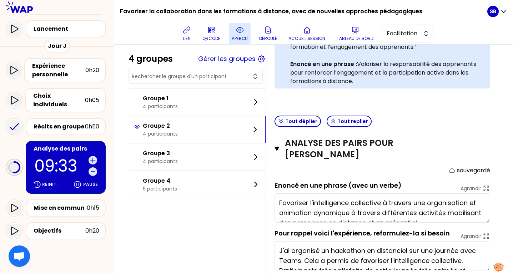
scroll to position [237, 0]
type textarea "Favoriser l'intelligence collective à travers l'organisation d'une journée d'an…"
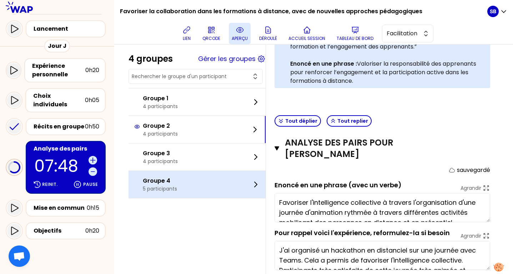
click at [208, 181] on div "Groupe 4 5 participants" at bounding box center [197, 184] width 137 height 27
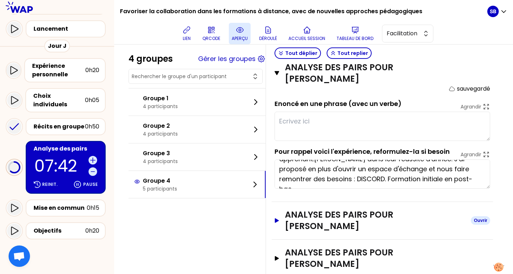
scroll to position [626, 0]
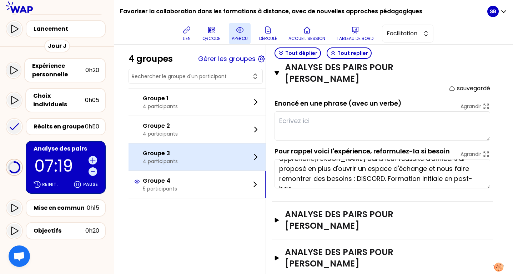
click at [237, 149] on div "Groupe 3 4 participants" at bounding box center [197, 157] width 137 height 27
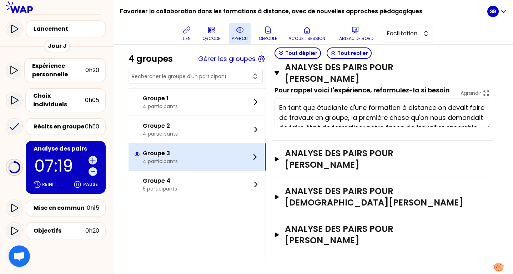
scroll to position [345, 0]
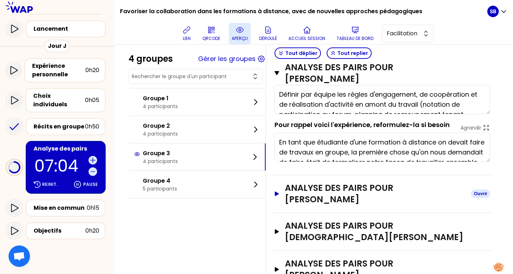
click at [276, 183] on button "Analyse des pairs pour [PERSON_NAME]" at bounding box center [383, 194] width 216 height 23
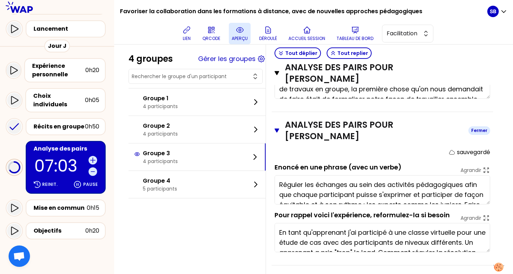
scroll to position [460, 0]
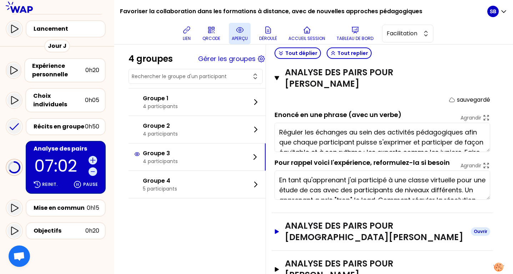
click at [278, 229] on icon "button" at bounding box center [277, 231] width 6 height 5
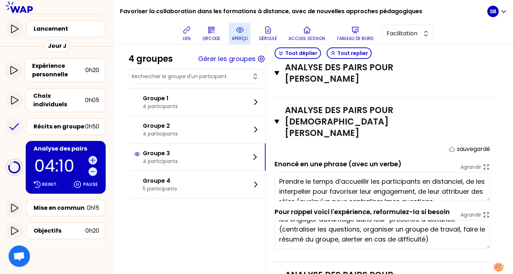
scroll to position [10, 0]
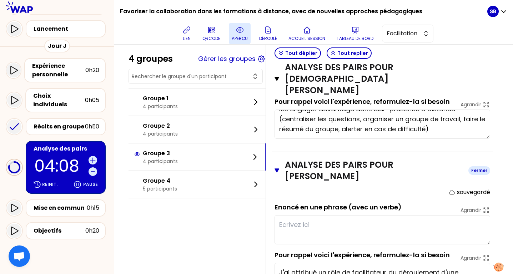
scroll to position [694, 0]
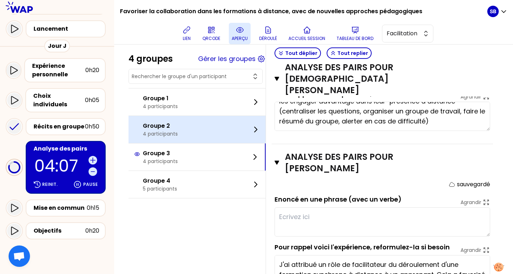
type textarea "Prendre le temps d’accueillir les participants en distanciel, de les interpelle…"
click at [212, 143] on div "Groupe 2 4 participants" at bounding box center [197, 129] width 137 height 27
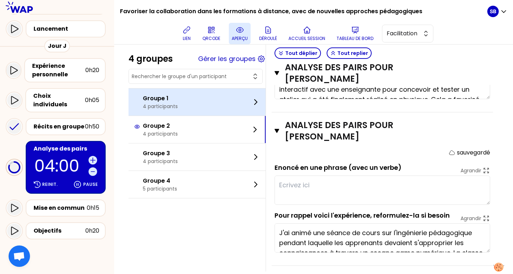
click at [190, 101] on div "Groupe 1 4 participants" at bounding box center [197, 102] width 137 height 27
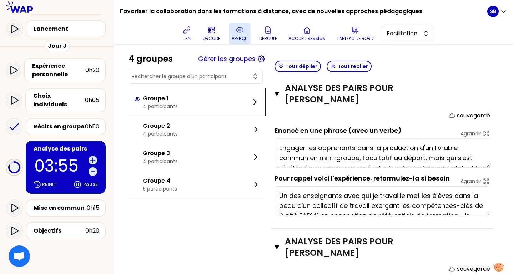
scroll to position [588, 0]
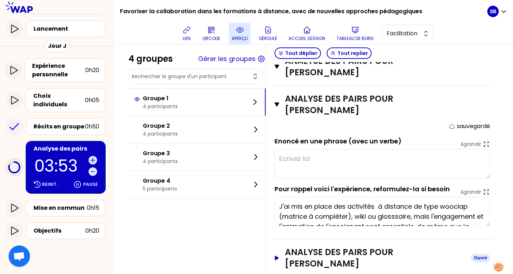
click at [331, 247] on h3 "Analyse des pairs pour [PERSON_NAME]" at bounding box center [375, 258] width 180 height 23
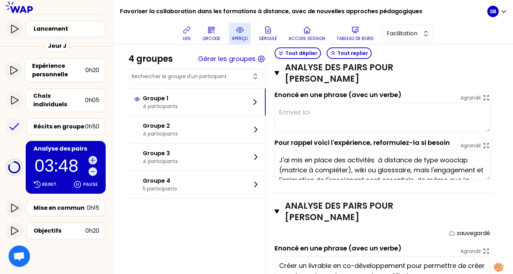
scroll to position [640, 0]
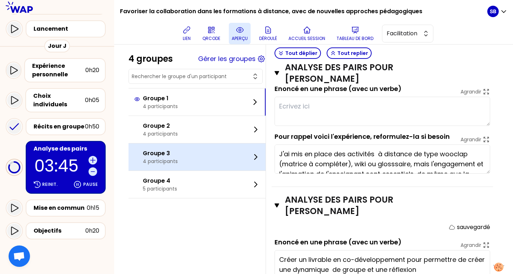
type textarea "Créer un livrable en co-développement pour permettre de créer une dynamique de …"
click at [227, 160] on div "Groupe 3 4 participants" at bounding box center [197, 157] width 137 height 27
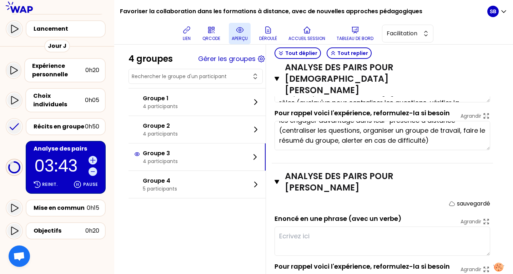
scroll to position [703, 0]
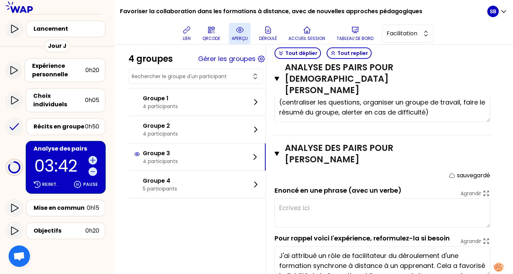
type textarea "Prendre le temps d’accueillir les participants en distanciel, de les interpelle…"
click at [94, 157] on icon at bounding box center [92, 160] width 7 height 7
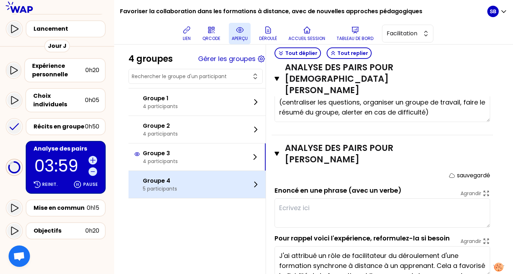
click at [201, 187] on div "Groupe 4 5 participants" at bounding box center [197, 184] width 137 height 27
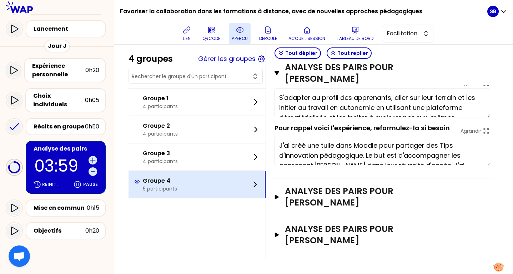
scroll to position [626, 0]
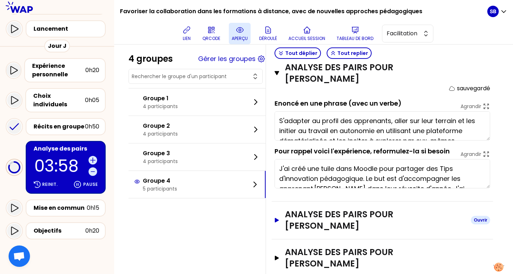
click at [362, 209] on h3 "Analyse des pairs pour [PERSON_NAME]" at bounding box center [375, 220] width 180 height 23
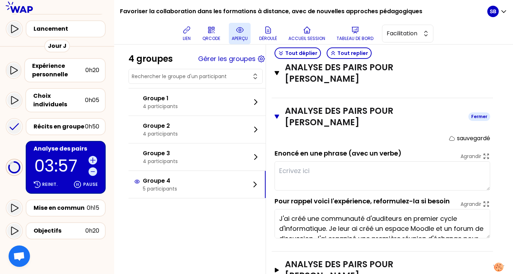
scroll to position [741, 0]
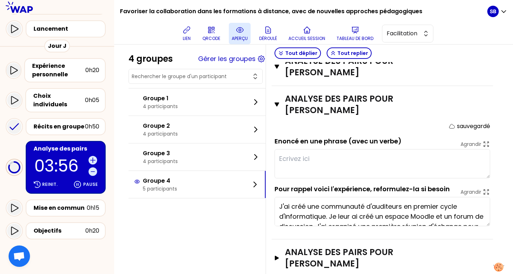
click at [352, 240] on div "Analyse des pairs pour [PERSON_NAME]" at bounding box center [382, 259] width 221 height 38
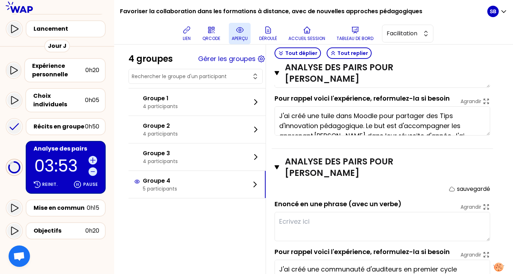
scroll to position [702, 0]
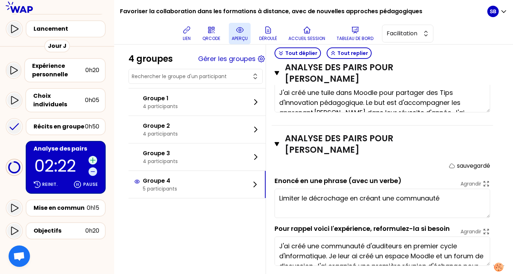
click at [92, 157] on icon at bounding box center [92, 160] width 7 height 7
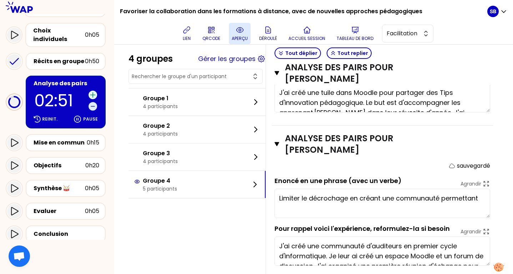
scroll to position [136, 0]
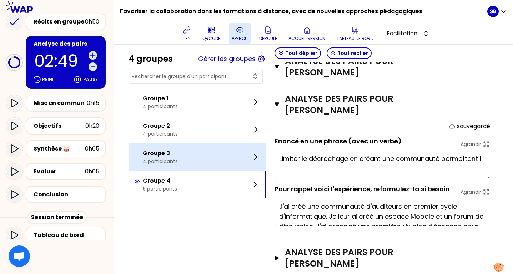
type textarea "Limiter le décrochage en créant une communauté permettant la d"
click at [215, 159] on div "Groupe 3 4 participants" at bounding box center [197, 157] width 137 height 27
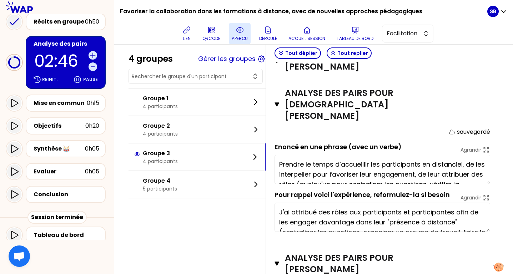
scroll to position [703, 0]
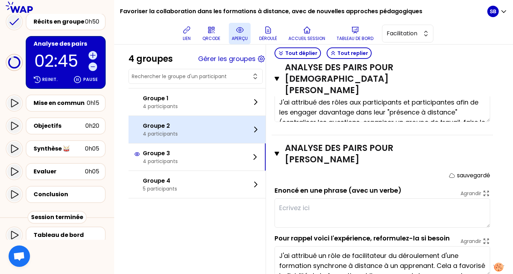
click at [189, 133] on div "Groupe 2 4 participants" at bounding box center [197, 129] width 137 height 27
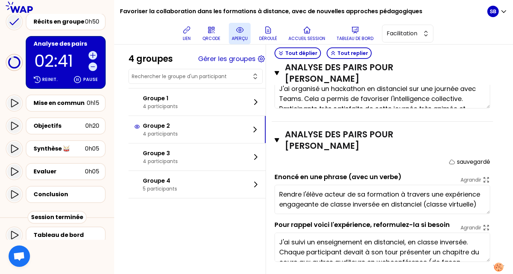
scroll to position [359, 0]
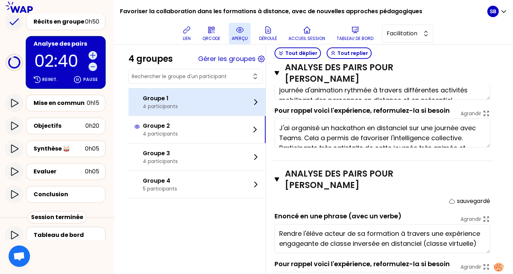
click at [199, 103] on div "Groupe 1 4 participants" at bounding box center [197, 102] width 137 height 27
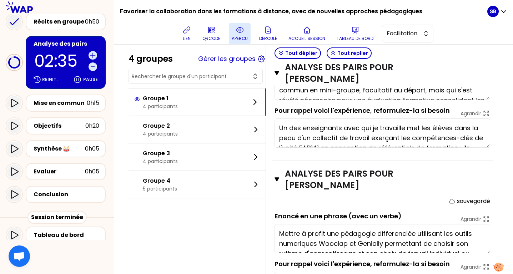
type textarea "Favoriser une dynamique d'intelligence collective pour créer un livrable en co-…"
click at [94, 52] on icon at bounding box center [92, 55] width 7 height 7
type textarea "Introduire de l'interaction grâce aux outils numériques (Wooclap) dans un cours…"
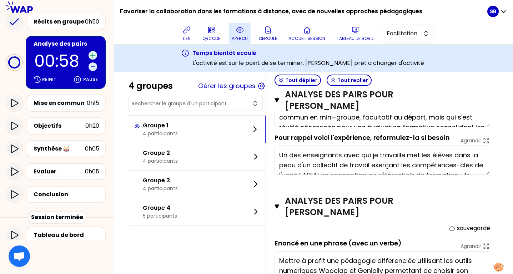
click at [94, 52] on icon at bounding box center [92, 55] width 7 height 7
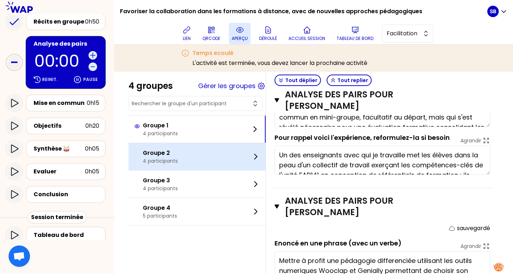
click at [226, 159] on div "Groupe 2 4 participants" at bounding box center [197, 156] width 137 height 27
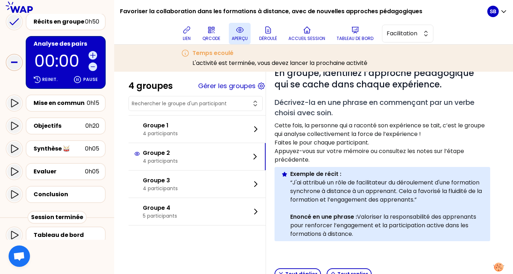
scroll to position [83, 0]
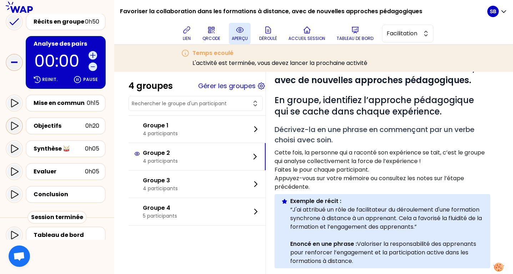
click at [14, 122] on icon at bounding box center [14, 126] width 9 height 9
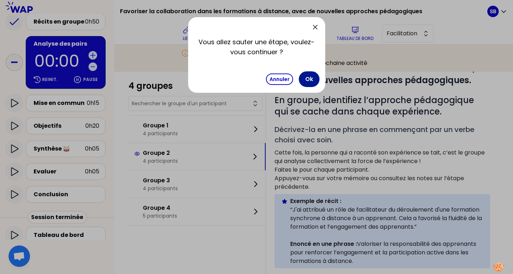
click at [309, 81] on button "Ok" at bounding box center [309, 79] width 21 height 16
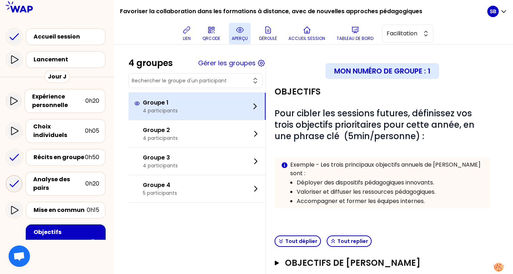
click at [220, 108] on div "Groupe 1 4 participants" at bounding box center [197, 106] width 137 height 27
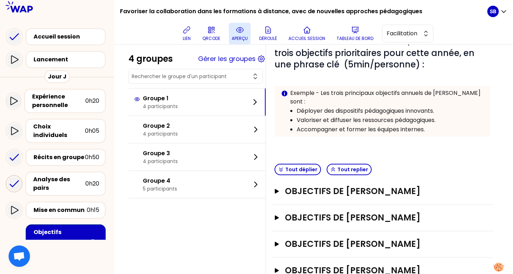
scroll to position [93, 0]
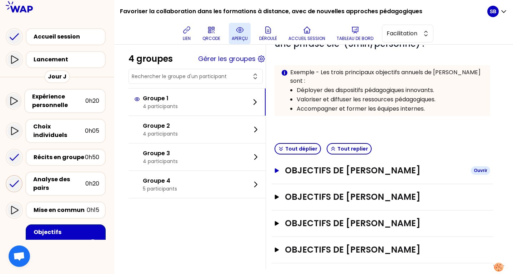
click at [284, 165] on button "Objectifs de [PERSON_NAME]" at bounding box center [383, 170] width 216 height 11
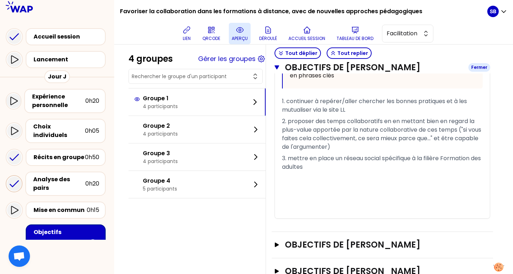
scroll to position [323, 0]
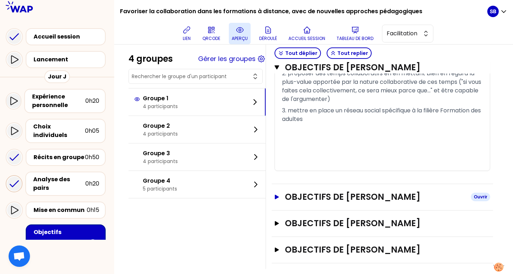
click at [298, 191] on h3 "Objectifs de [PERSON_NAME]" at bounding box center [375, 196] width 180 height 11
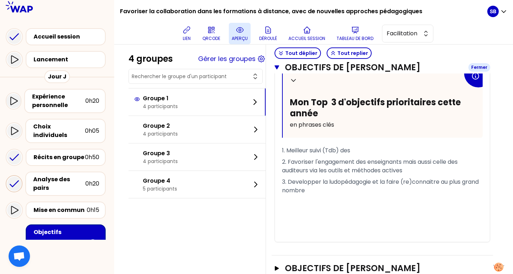
scroll to position [527, 0]
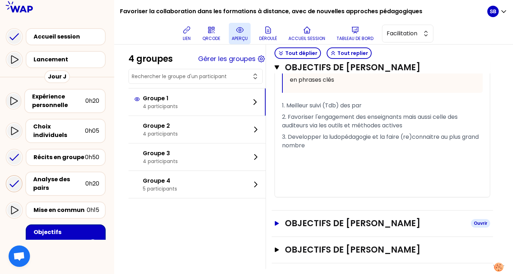
click at [302, 218] on h3 "Objectifs de [PERSON_NAME]" at bounding box center [375, 223] width 180 height 11
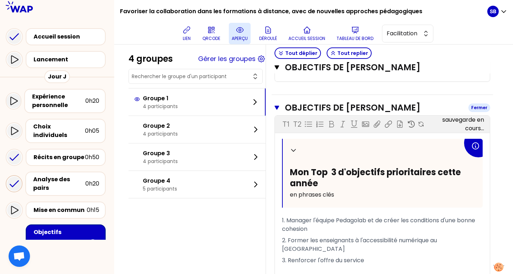
scroll to position [723, 0]
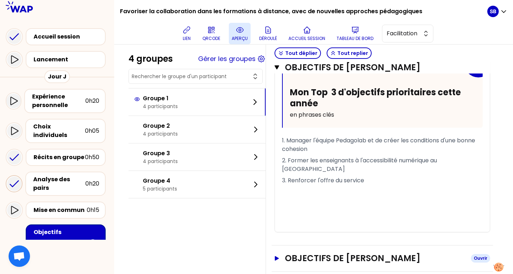
click at [305, 253] on h3 "Objectifs de [PERSON_NAME]" at bounding box center [375, 258] width 180 height 11
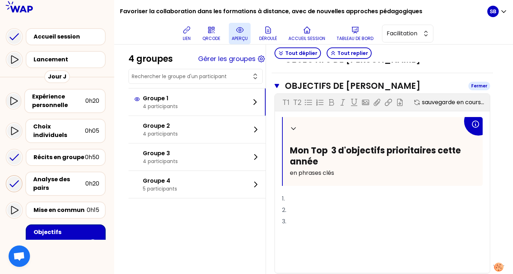
scroll to position [910, 0]
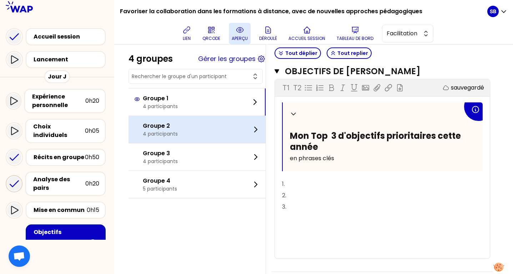
click at [216, 130] on div "Groupe 2 4 participants" at bounding box center [197, 129] width 137 height 27
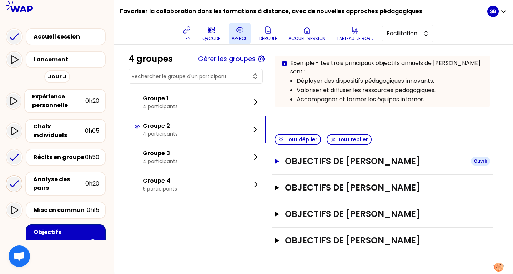
click at [343, 156] on h3 "Objectifs de [PERSON_NAME]" at bounding box center [375, 161] width 180 height 11
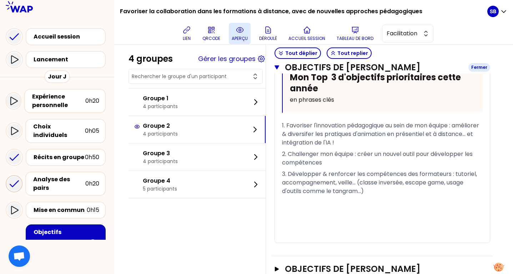
scroll to position [351, 0]
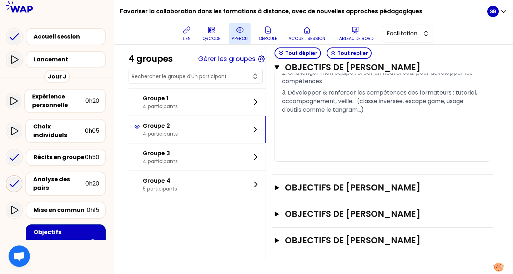
click at [348, 175] on div "Objectifs de [PERSON_NAME]" at bounding box center [382, 188] width 221 height 26
click at [347, 182] on h3 "Objectifs de [PERSON_NAME]" at bounding box center [375, 187] width 180 height 11
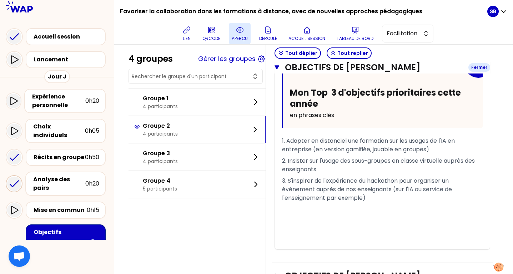
scroll to position [573, 0]
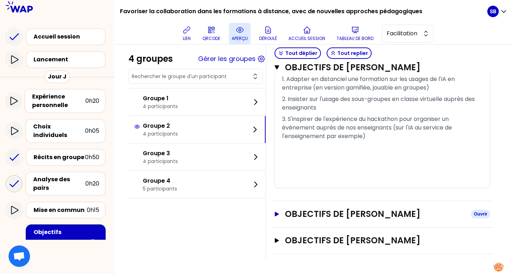
click at [335, 209] on h3 "Objectifs de [PERSON_NAME]" at bounding box center [375, 214] width 180 height 11
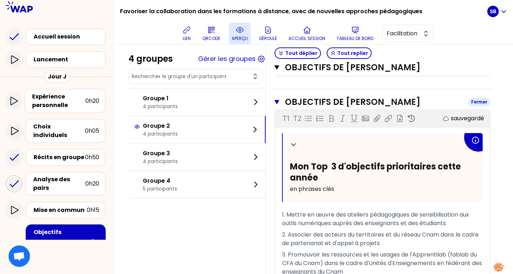
scroll to position [794, 0]
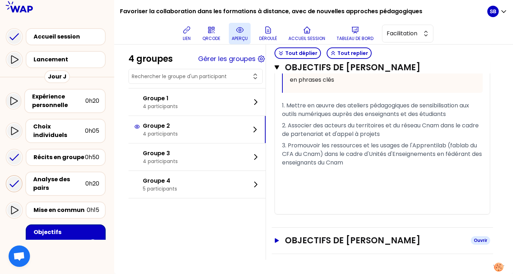
click at [324, 236] on h3 "Objectifs de [PERSON_NAME]" at bounding box center [375, 240] width 180 height 11
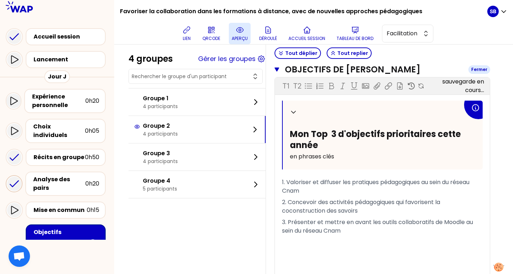
scroll to position [1007, 0]
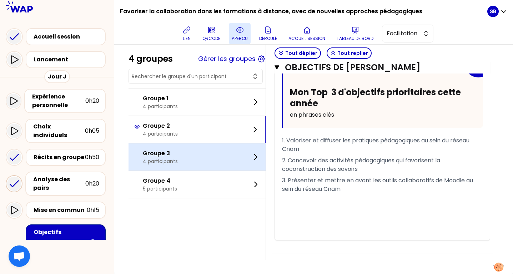
click at [212, 160] on div "Groupe 3 4 participants" at bounding box center [197, 157] width 137 height 27
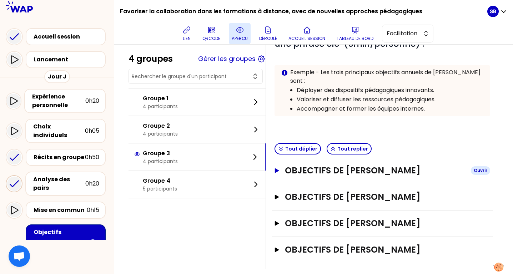
click at [332, 165] on h3 "Objectifs de [PERSON_NAME]" at bounding box center [375, 170] width 180 height 11
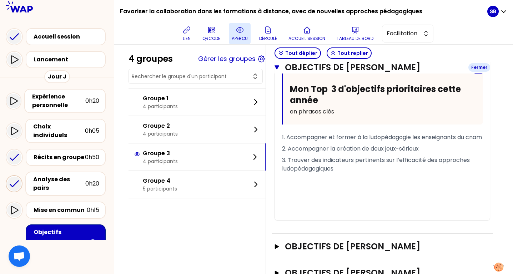
scroll to position [306, 0]
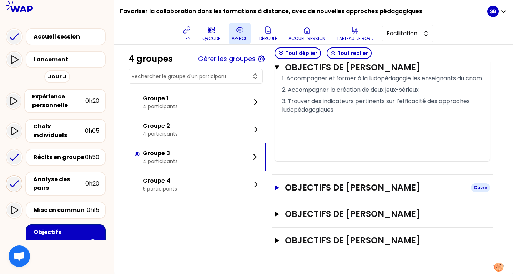
click at [328, 194] on h3 "Objectifs de [PERSON_NAME]" at bounding box center [375, 187] width 180 height 11
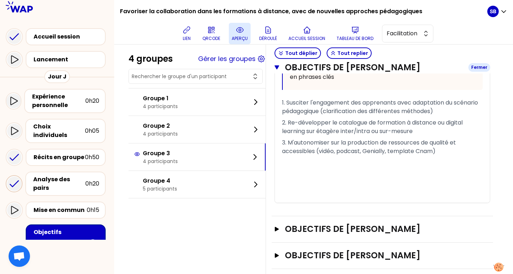
scroll to position [544, 0]
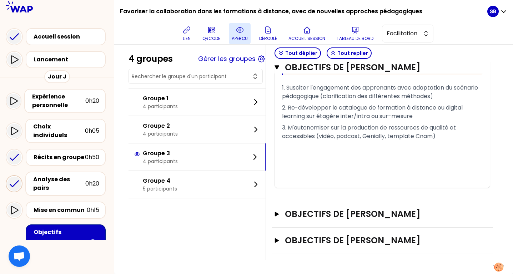
click at [324, 222] on div "Objectifs de [DEMOGRAPHIC_DATA][PERSON_NAME]" at bounding box center [382, 214] width 221 height 26
click at [325, 215] on h3 "Objectifs de [PERSON_NAME]" at bounding box center [375, 214] width 180 height 11
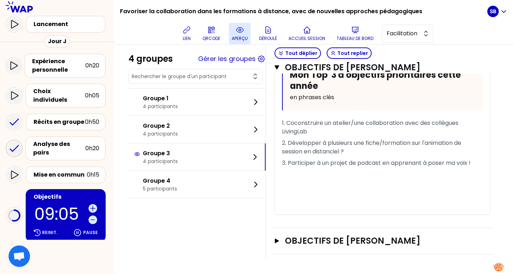
scroll to position [748, 0]
click at [322, 235] on h3 "Objectifs de [PERSON_NAME]" at bounding box center [375, 240] width 180 height 11
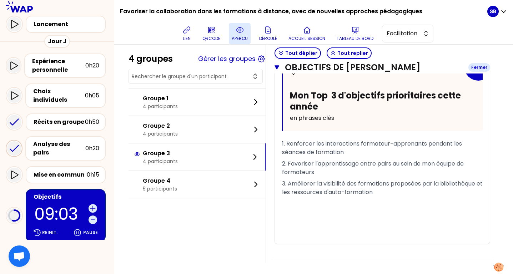
scroll to position [961, 0]
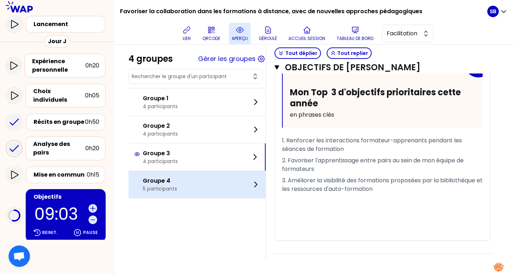
click at [203, 180] on div "Groupe 4 5 participants" at bounding box center [197, 184] width 137 height 27
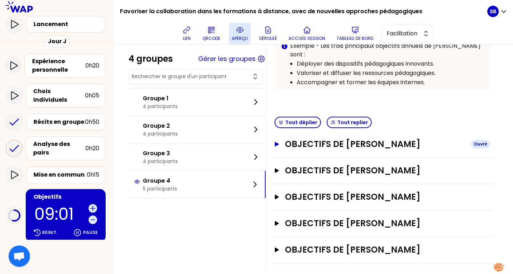
click at [334, 139] on h3 "Objectifs de [PERSON_NAME]" at bounding box center [375, 144] width 180 height 11
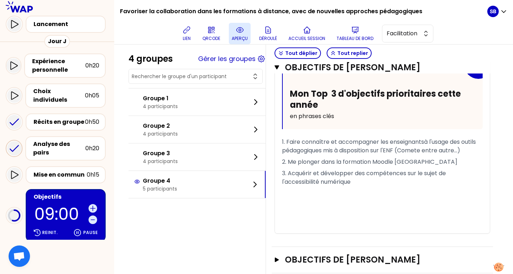
scroll to position [274, 0]
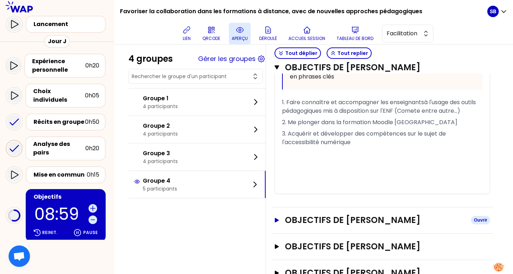
click at [348, 215] on h3 "Objectifs de [PERSON_NAME]" at bounding box center [375, 220] width 180 height 11
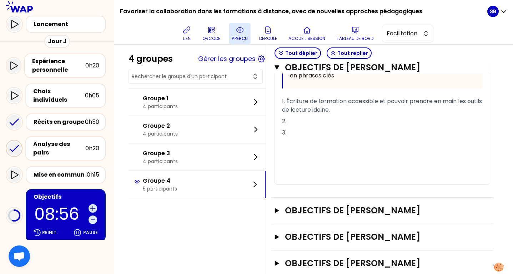
scroll to position [506, 0]
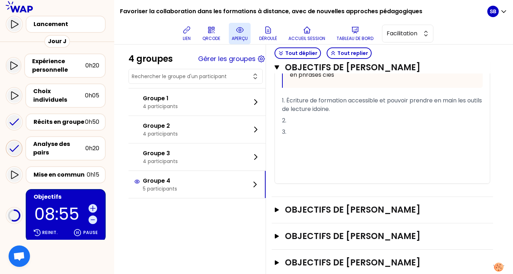
click at [338, 197] on div "Objectifs de [PERSON_NAME]" at bounding box center [382, 210] width 221 height 26
click at [339, 204] on h3 "Objectifs de [PERSON_NAME]" at bounding box center [375, 209] width 180 height 11
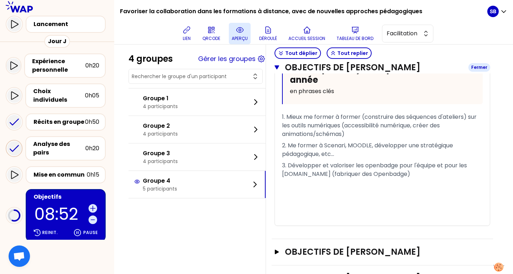
scroll to position [741, 0]
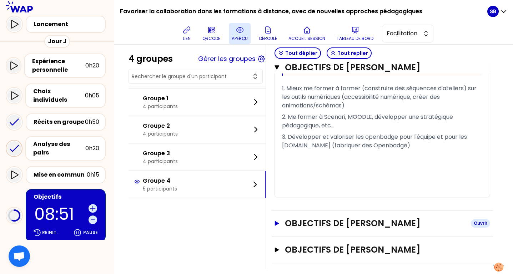
click at [344, 218] on h3 "Objectifs de [PERSON_NAME]" at bounding box center [375, 223] width 180 height 11
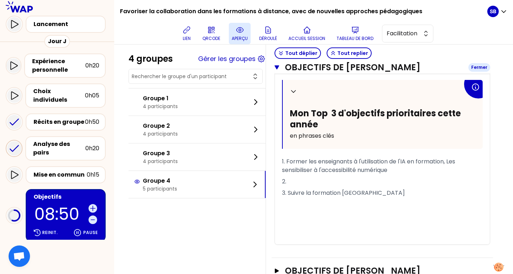
scroll to position [954, 0]
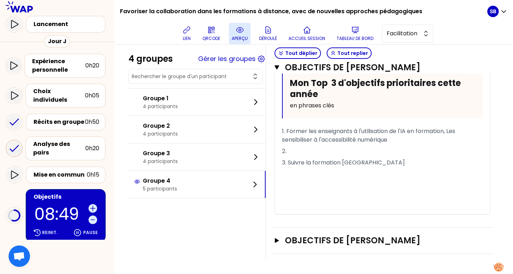
click at [344, 247] on div "Objectifs de [PERSON_NAME]" at bounding box center [382, 241] width 221 height 26
click at [342, 241] on h3 "Objectifs de [PERSON_NAME]" at bounding box center [375, 240] width 180 height 11
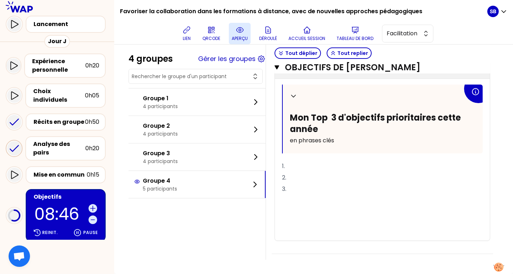
scroll to position [1140, 0]
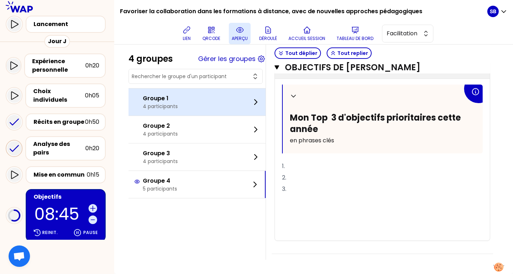
click at [228, 106] on div "Groupe 1 4 participants" at bounding box center [197, 102] width 137 height 27
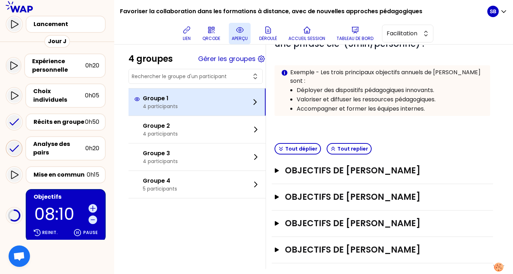
click at [214, 101] on div "Groupe 1 4 participants" at bounding box center [197, 102] width 137 height 27
click at [230, 91] on div "Groupe 1 4 participants" at bounding box center [197, 102] width 137 height 27
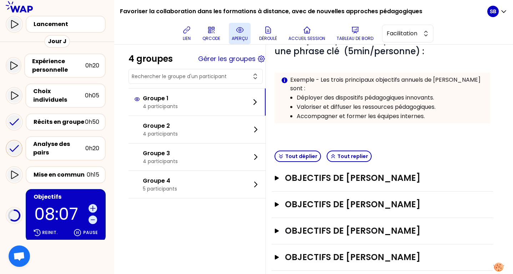
scroll to position [81, 0]
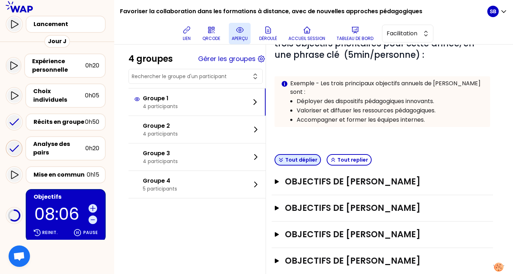
click at [296, 154] on button "Tout déplier" at bounding box center [298, 159] width 46 height 11
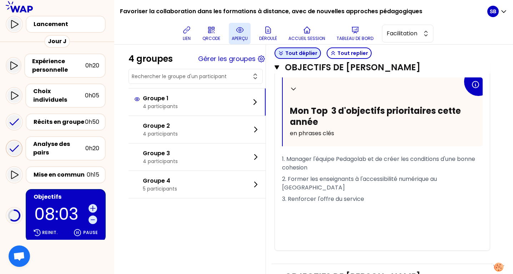
scroll to position [710, 0]
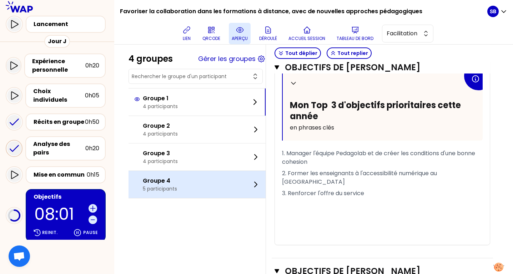
click at [238, 185] on div "Groupe 4 5 participants" at bounding box center [197, 184] width 137 height 27
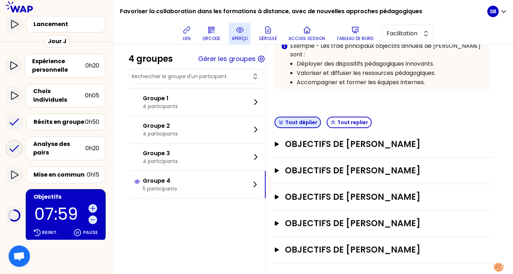
click at [304, 117] on button "Tout déplier" at bounding box center [298, 122] width 46 height 11
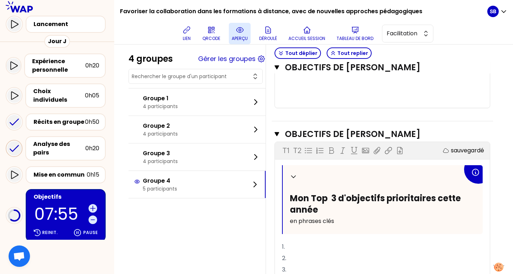
scroll to position [1079, 0]
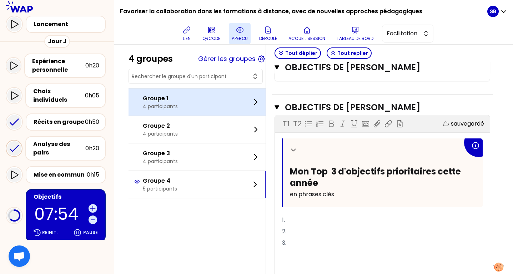
click at [209, 99] on div "Groupe 1 4 participants" at bounding box center [197, 102] width 137 height 27
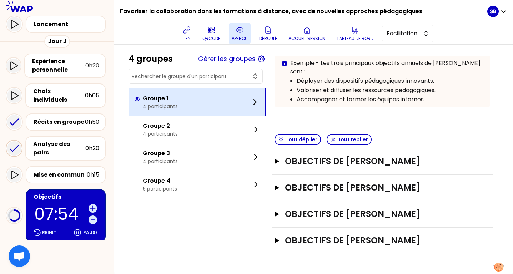
scroll to position [93, 0]
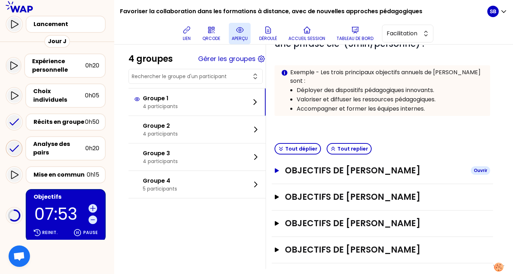
click at [364, 165] on h3 "Objectifs de [PERSON_NAME]" at bounding box center [375, 170] width 180 height 11
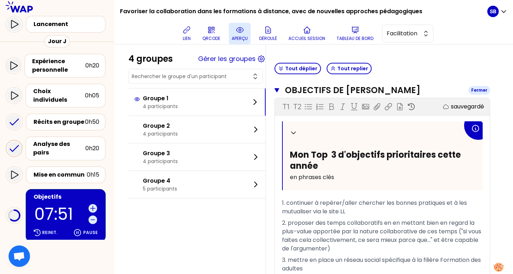
scroll to position [175, 0]
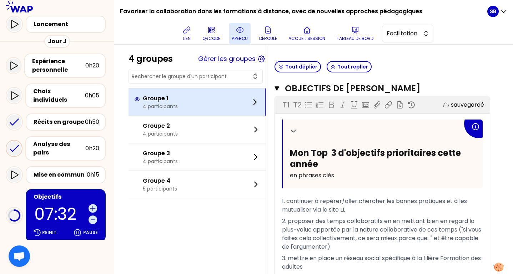
click at [245, 105] on div "Groupe 1 4 participants" at bounding box center [197, 102] width 137 height 27
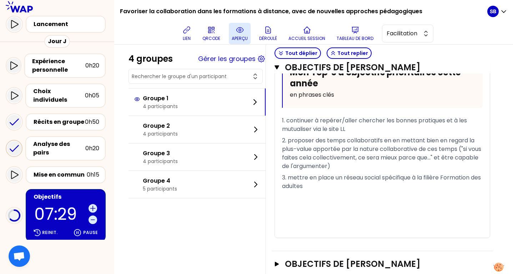
scroll to position [323, 0]
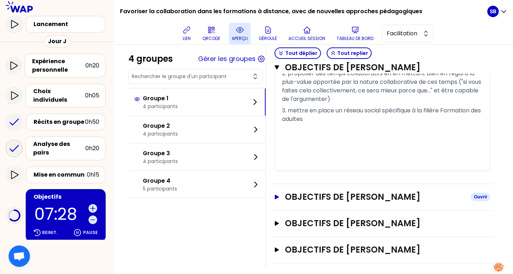
click at [297, 191] on h3 "Objectifs de [PERSON_NAME]" at bounding box center [375, 196] width 180 height 11
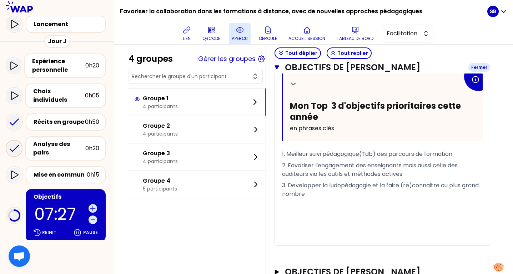
scroll to position [527, 0]
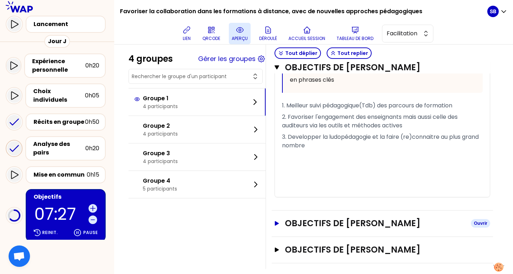
click at [304, 218] on h3 "Objectifs de [PERSON_NAME]" at bounding box center [375, 223] width 180 height 11
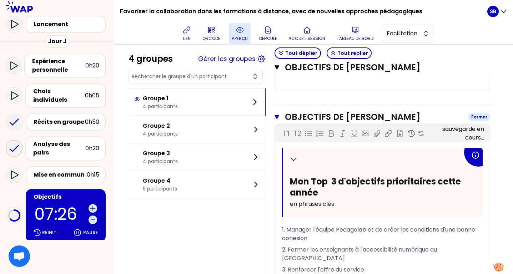
scroll to position [723, 0]
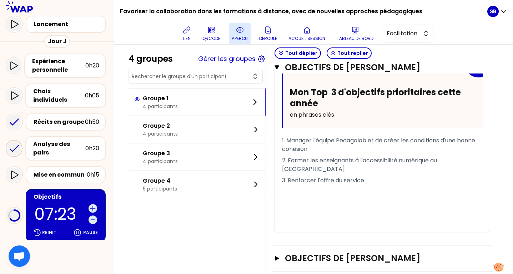
click at [309, 253] on div "Objectifs de [PERSON_NAME]" at bounding box center [383, 259] width 216 height 12
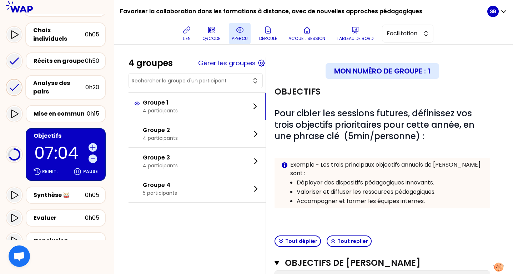
scroll to position [106, 0]
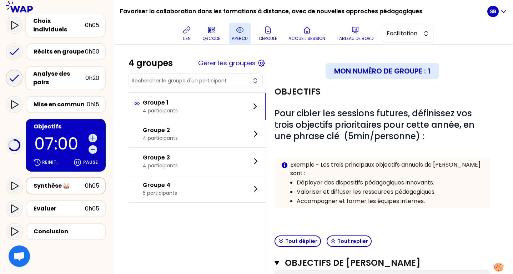
click at [90, 182] on div "0h05" at bounding box center [92, 186] width 14 height 9
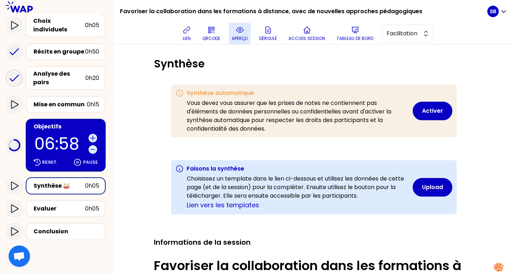
click at [240, 39] on p "aperçu" at bounding box center [240, 39] width 16 height 6
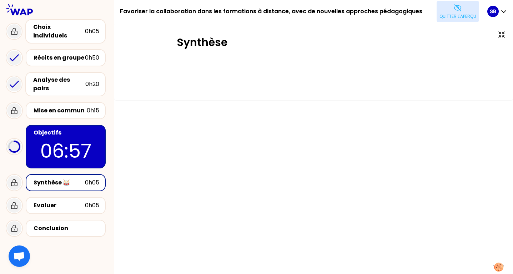
scroll to position [37, 0]
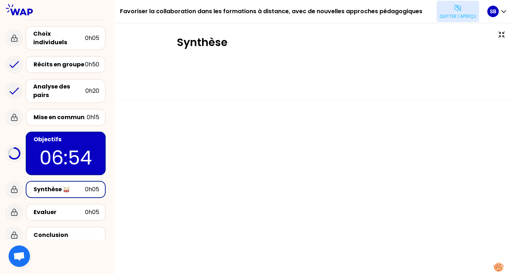
click at [459, 7] on button "Quitter l'aperçu" at bounding box center [458, 11] width 43 height 21
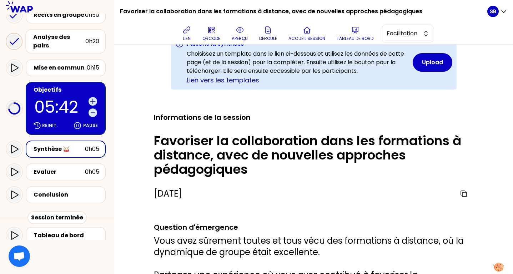
scroll to position [115, 0]
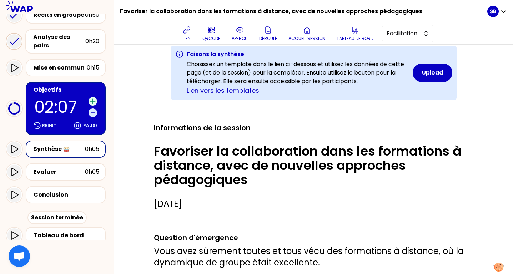
click at [93, 99] on icon at bounding box center [92, 101] width 5 height 5
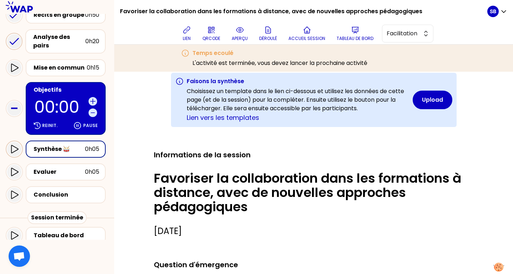
click at [19, 142] on div at bounding box center [14, 149] width 14 height 14
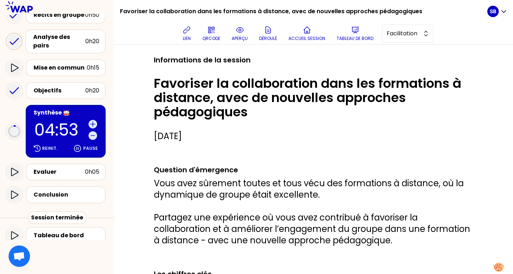
scroll to position [184, 0]
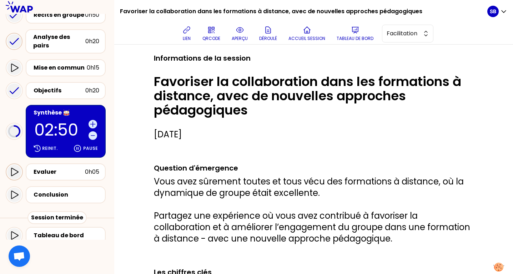
click at [16, 168] on icon at bounding box center [14, 172] width 9 height 9
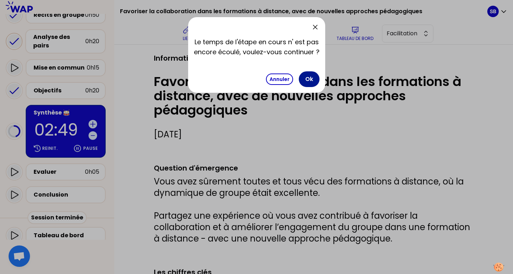
click at [313, 83] on button "Ok" at bounding box center [309, 79] width 21 height 16
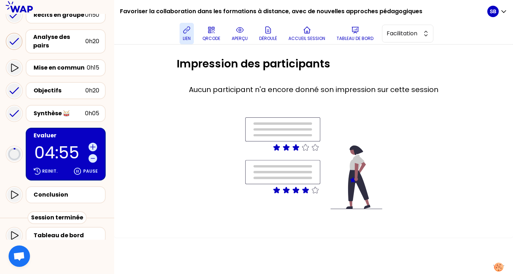
click at [186, 31] on icon at bounding box center [187, 30] width 9 height 9
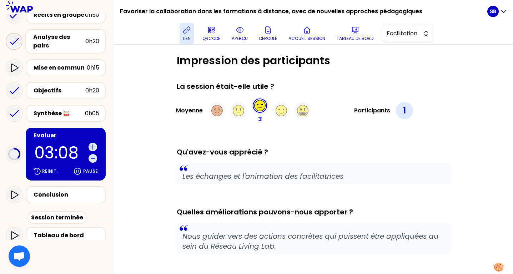
scroll to position [12, 0]
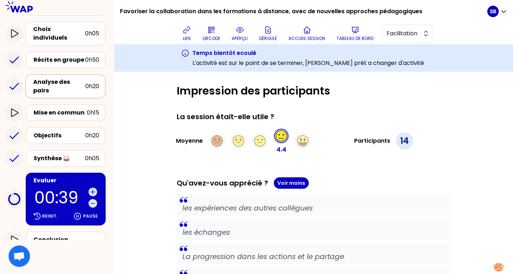
scroll to position [103, 0]
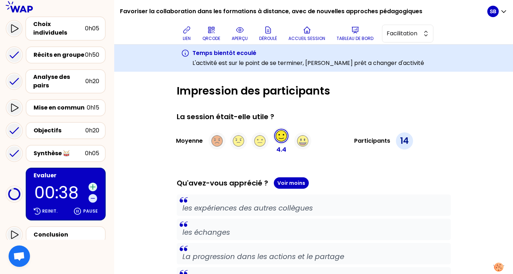
click at [93, 184] on icon at bounding box center [92, 187] width 7 height 7
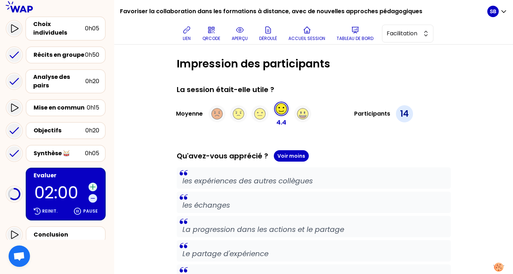
click at [93, 184] on icon at bounding box center [92, 187] width 7 height 7
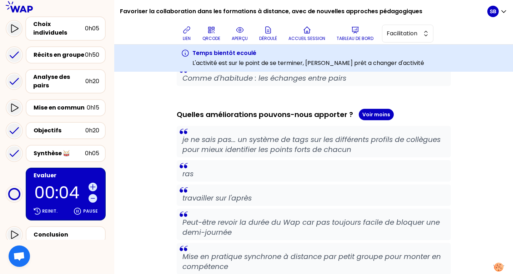
scroll to position [503, 0]
